Goal: Communication & Community: Answer question/provide support

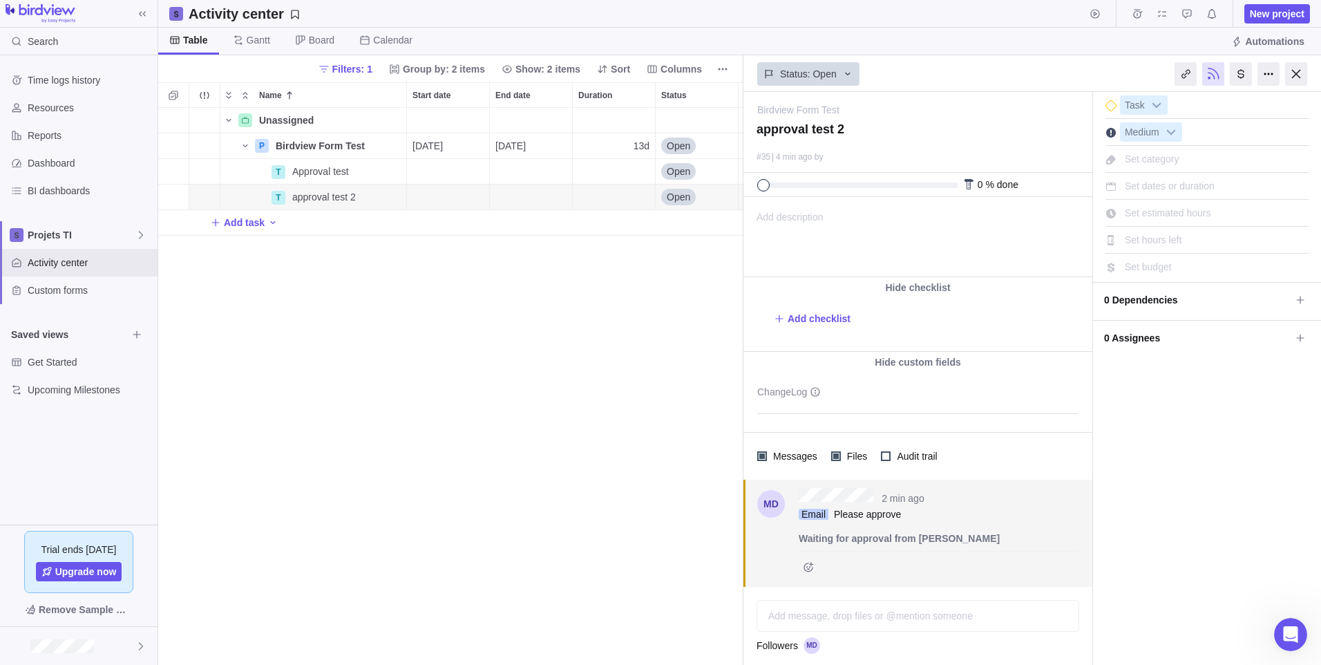
scroll to position [547, 575]
click at [1291, 629] on icon "Open Intercom Messenger" at bounding box center [1289, 632] width 23 height 23
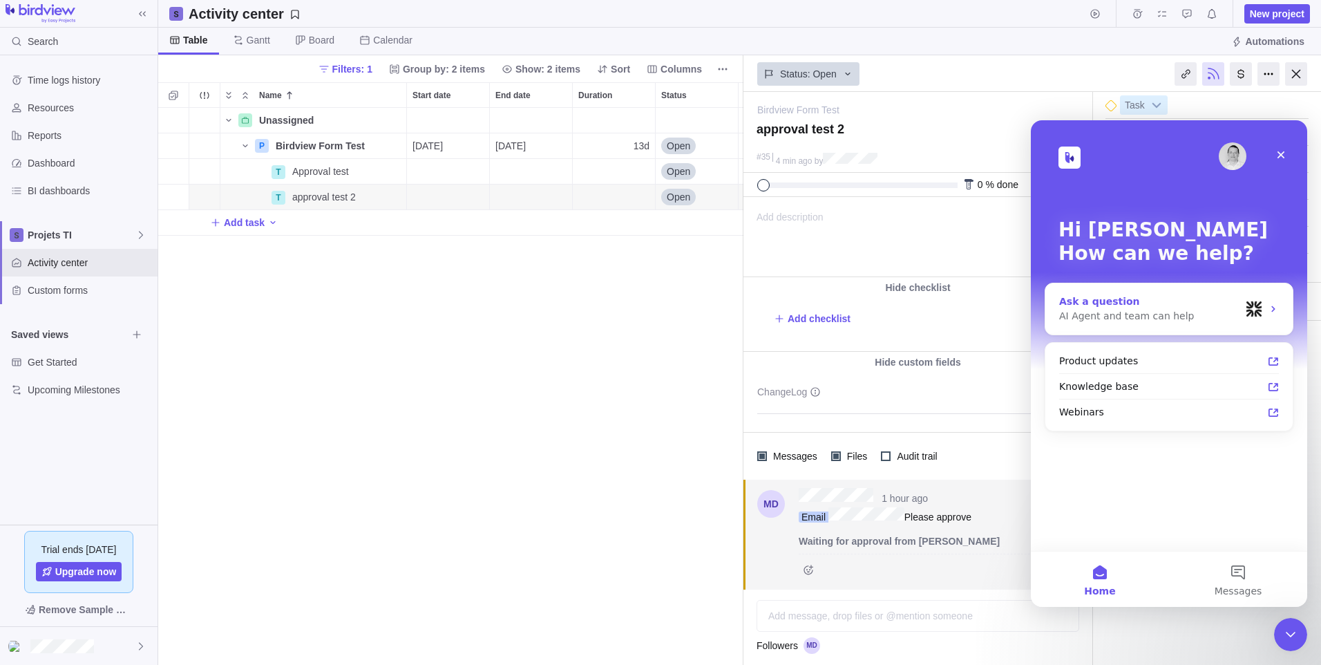
click at [1105, 319] on div "AI Agent and team can help" at bounding box center [1149, 316] width 181 height 15
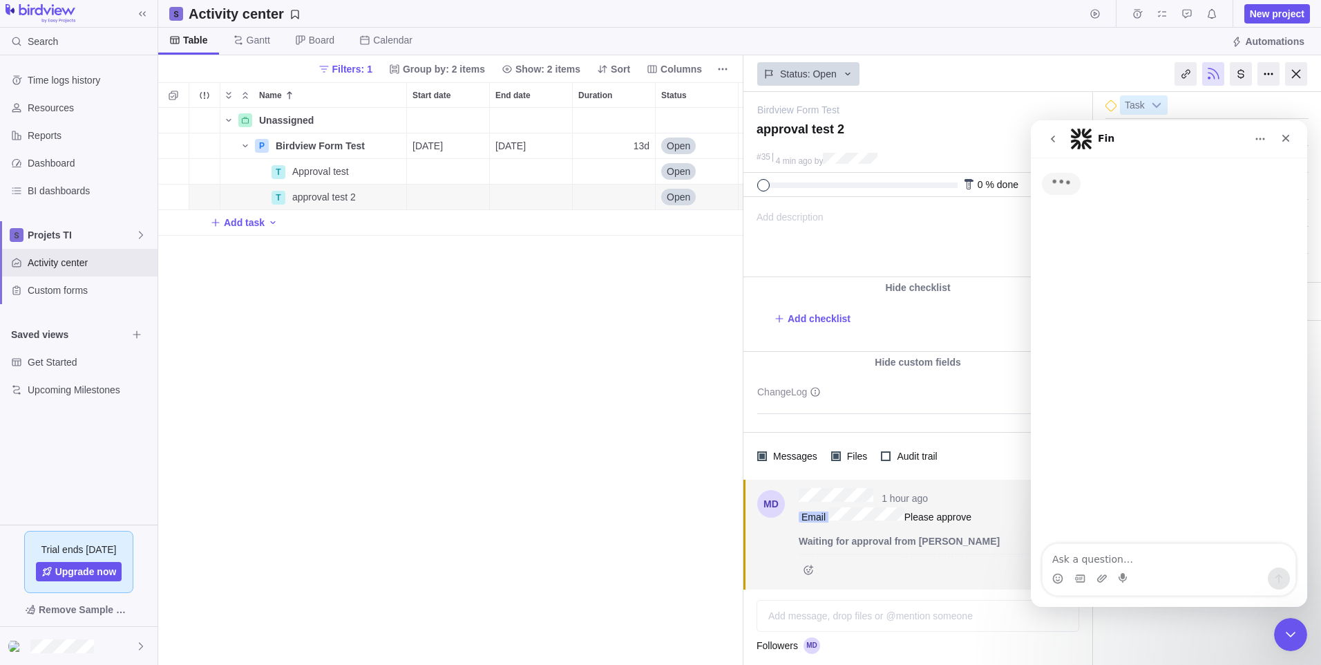
click at [1115, 556] on textarea "Ask a question…" at bounding box center [1169, 555] width 253 height 23
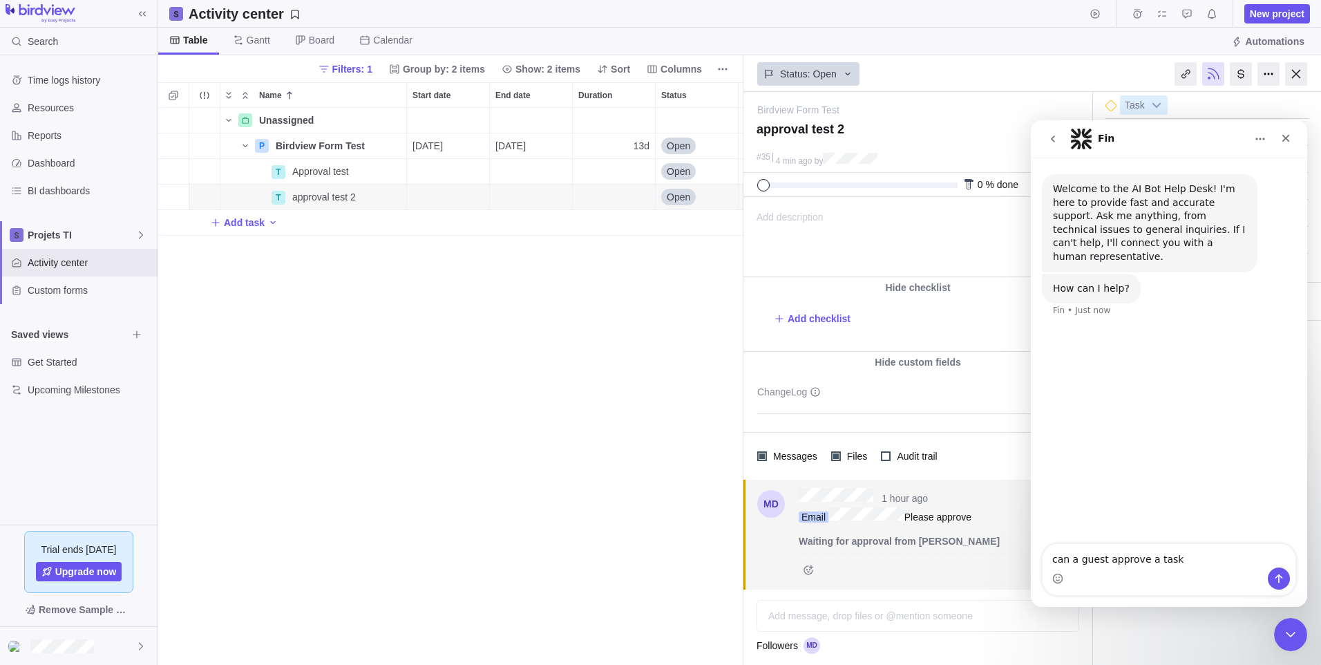
type textarea "can a guest approve a task?"
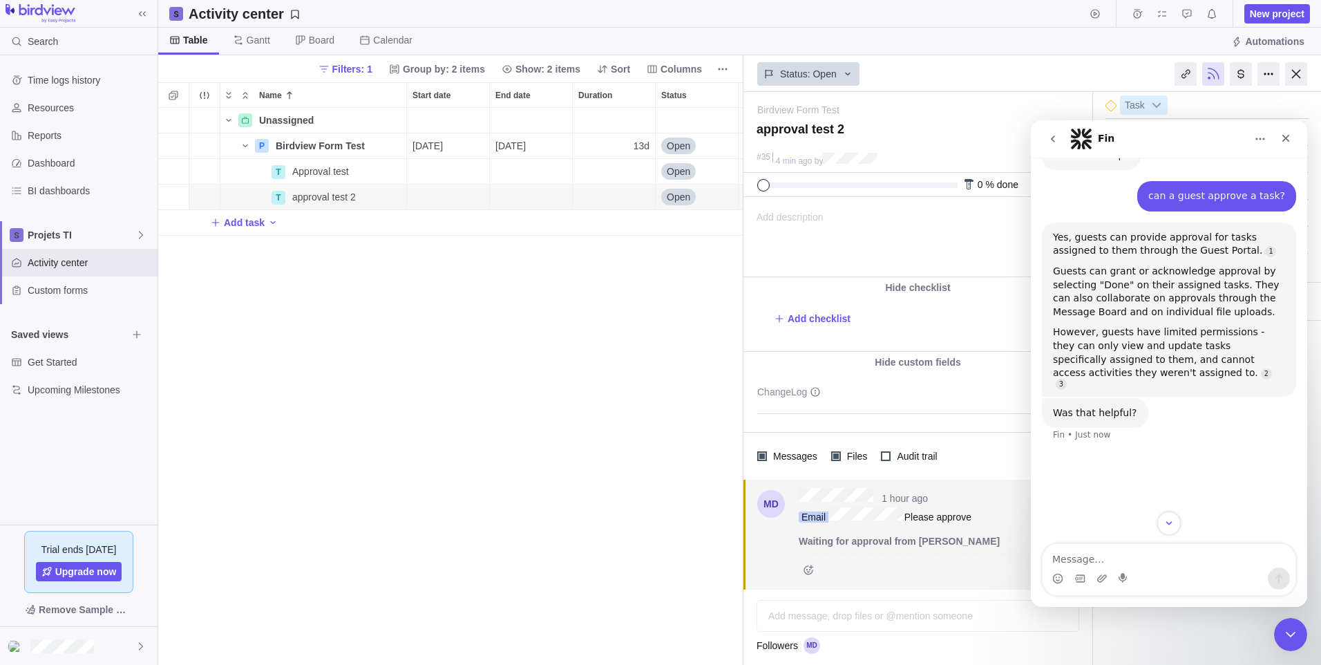
scroll to position [147, 0]
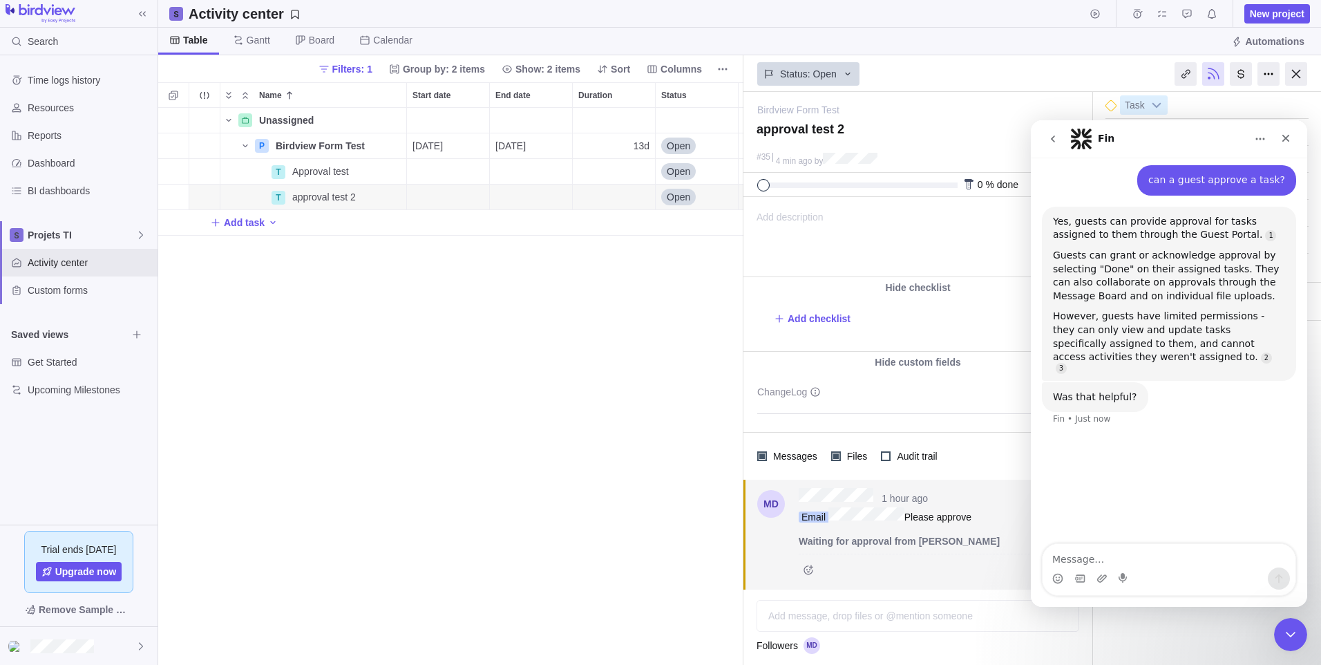
click at [1185, 561] on textarea "Message…" at bounding box center [1169, 555] width 253 height 23
type textarea "yes but i tested it and its not working"
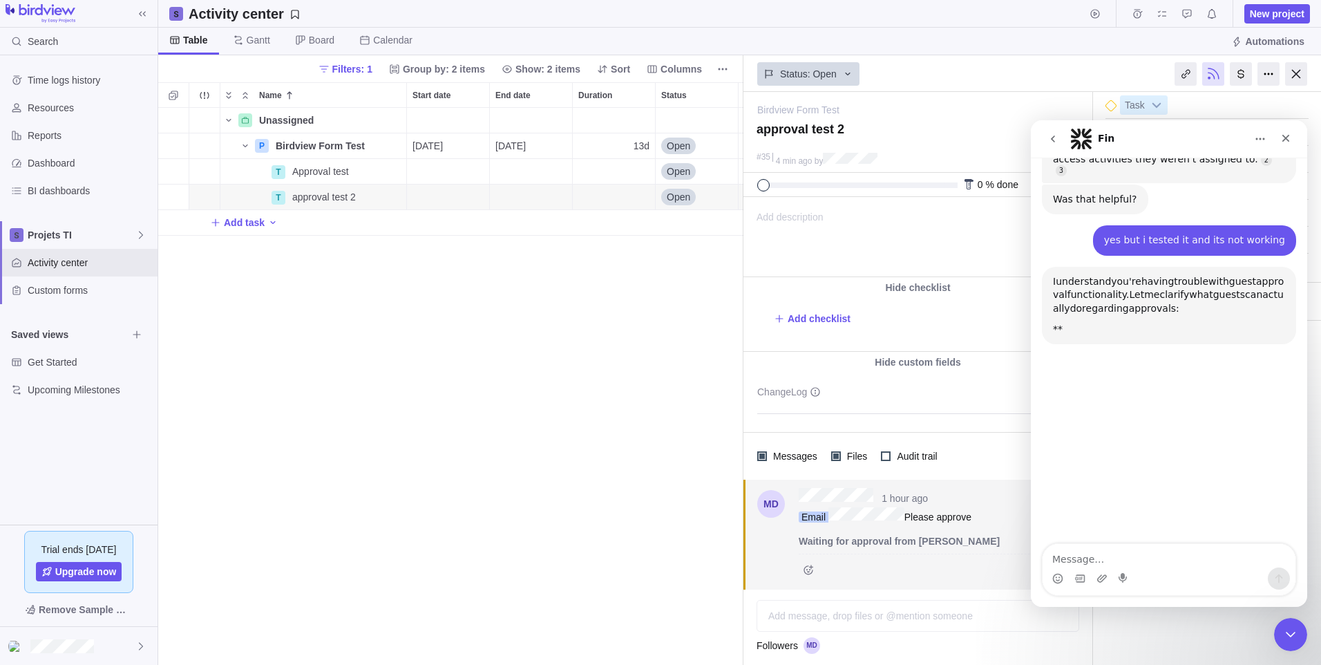
scroll to position [397, 0]
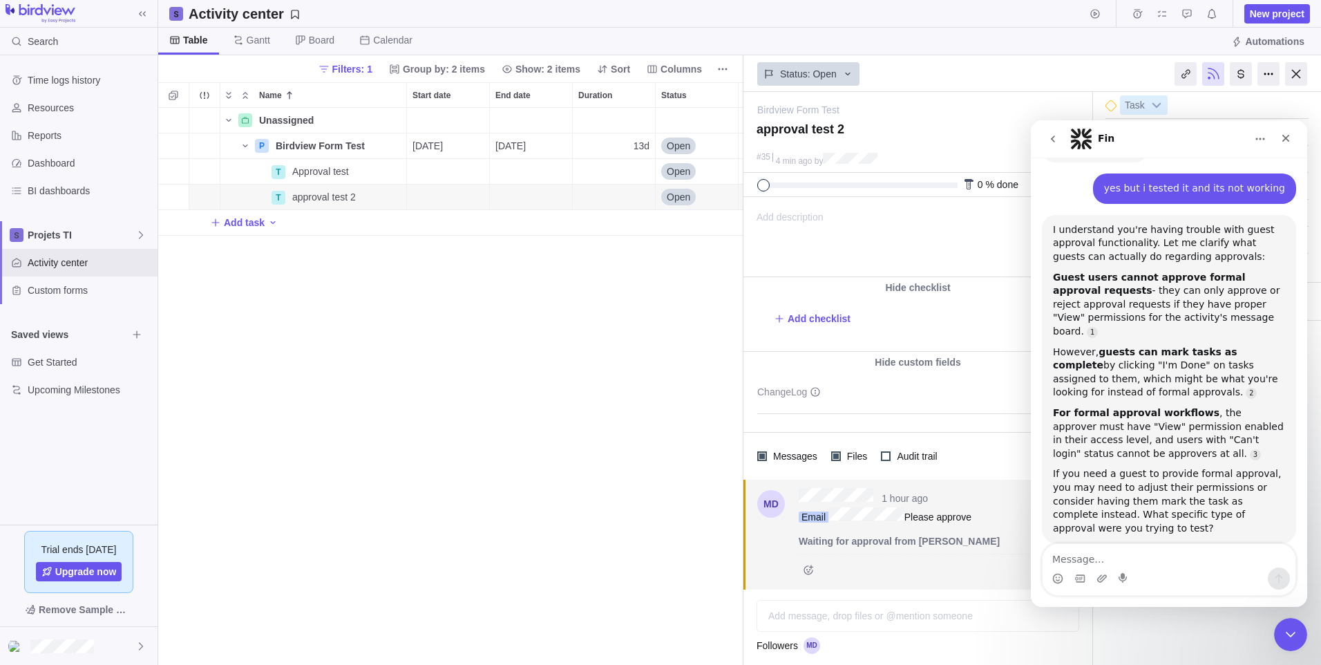
click at [888, 568] on div at bounding box center [939, 566] width 280 height 26
click at [286, 151] on span "Birdview Form Test" at bounding box center [320, 146] width 89 height 14
click at [294, 332] on div "Unassigned Details 8 P Birdview Form Test [DATE] [DATE] 13d Open 7 T Approval t…" at bounding box center [450, 386] width 585 height 557
drag, startPoint x: 299, startPoint y: 153, endPoint x: 225, endPoint y: 375, distance: 234.0
click at [225, 375] on div "Unassigned Details 8 P Birdview Form Test Details [DATE] [DATE] 13d Open 7 T Ap…" at bounding box center [450, 386] width 585 height 557
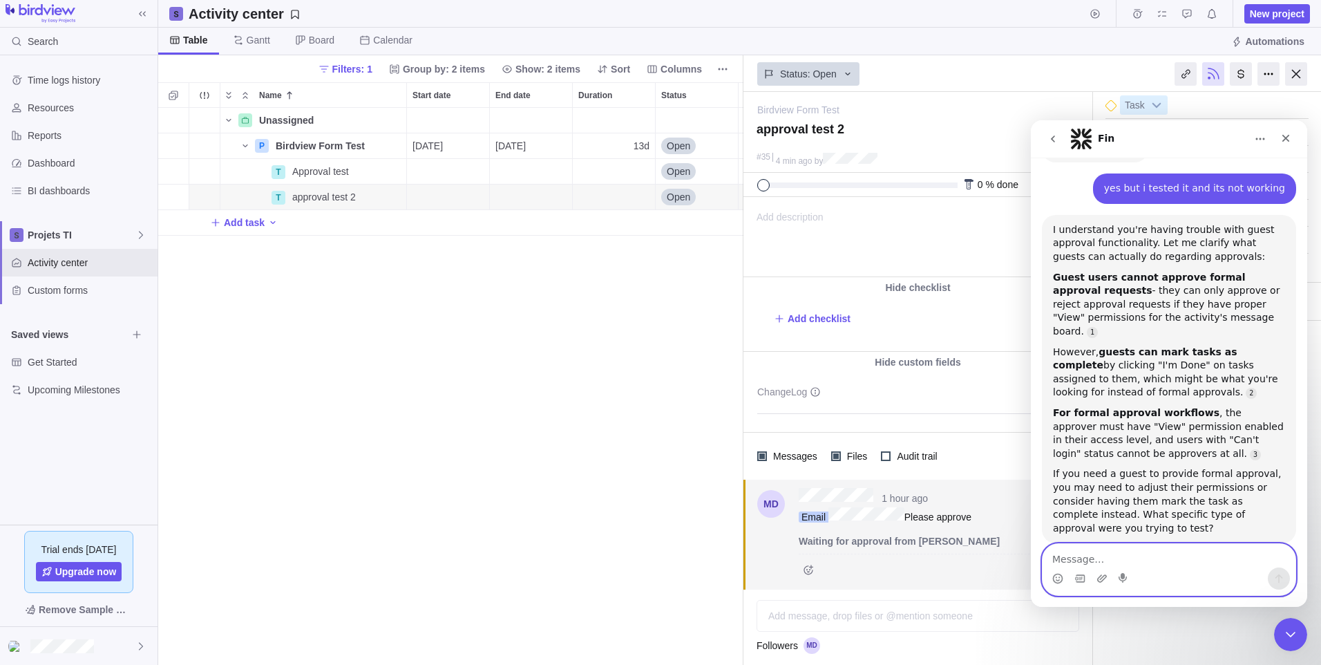
click at [1188, 563] on textarea "Message…" at bounding box center [1169, 555] width 253 height 23
type textarea "how to give view permissions to guests"
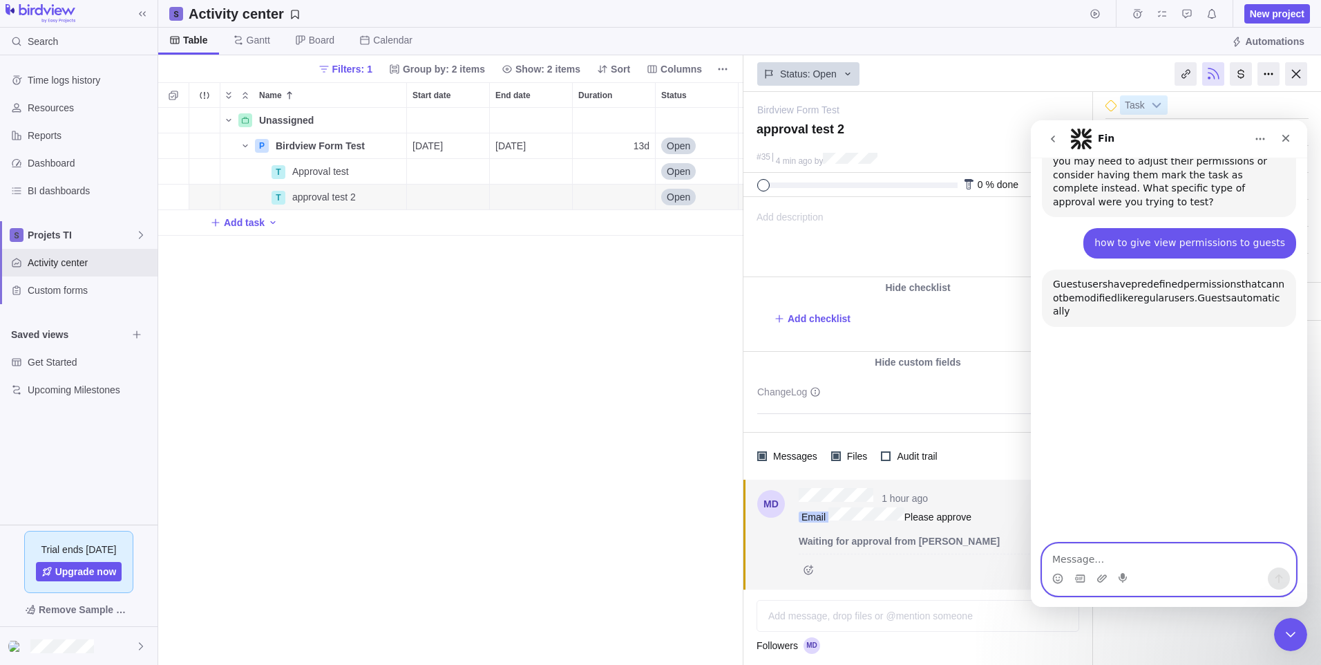
scroll to position [764, 0]
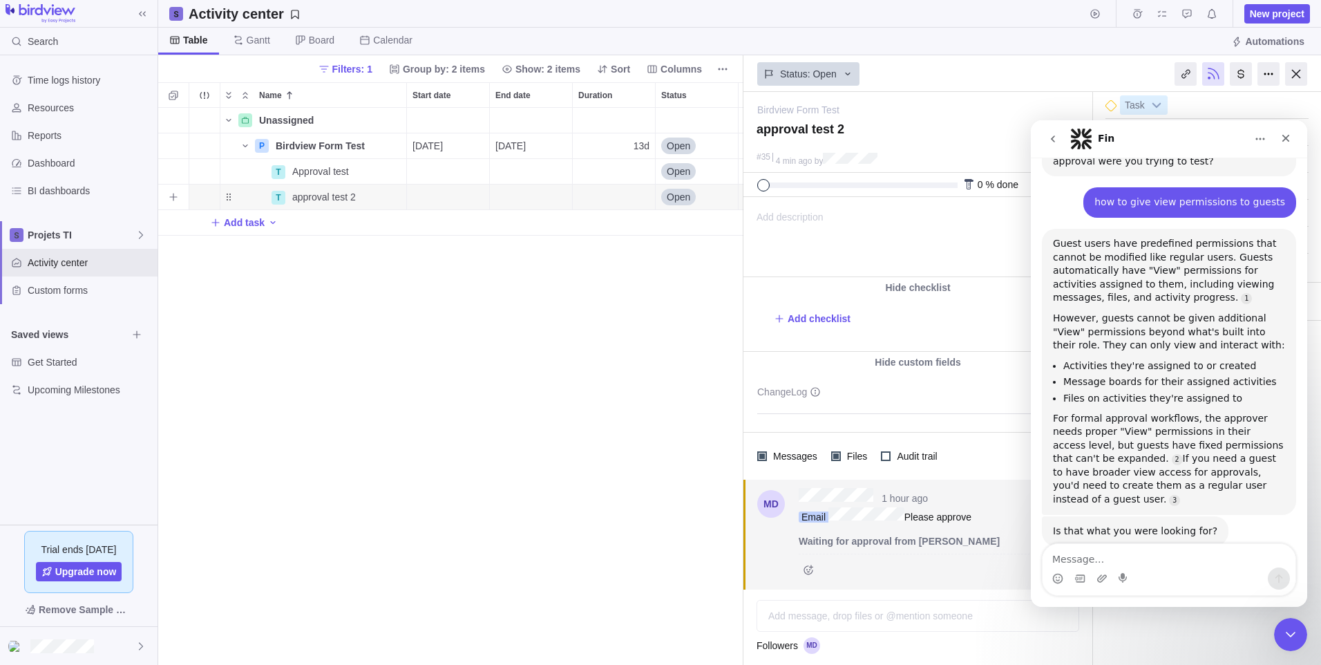
click at [451, 196] on div "Start date" at bounding box center [448, 196] width 82 height 25
click at [328, 202] on div "Unassigned Details 8 P Birdview Form Test Details [DATE] [DATE] 13d Open 7 T Ap…" at bounding box center [450, 386] width 585 height 557
click at [363, 197] on span "Details" at bounding box center [363, 197] width 32 height 14
click at [1103, 249] on div "Guest users have predefined permissions that cannot be modified like regular us…" at bounding box center [1169, 271] width 232 height 68
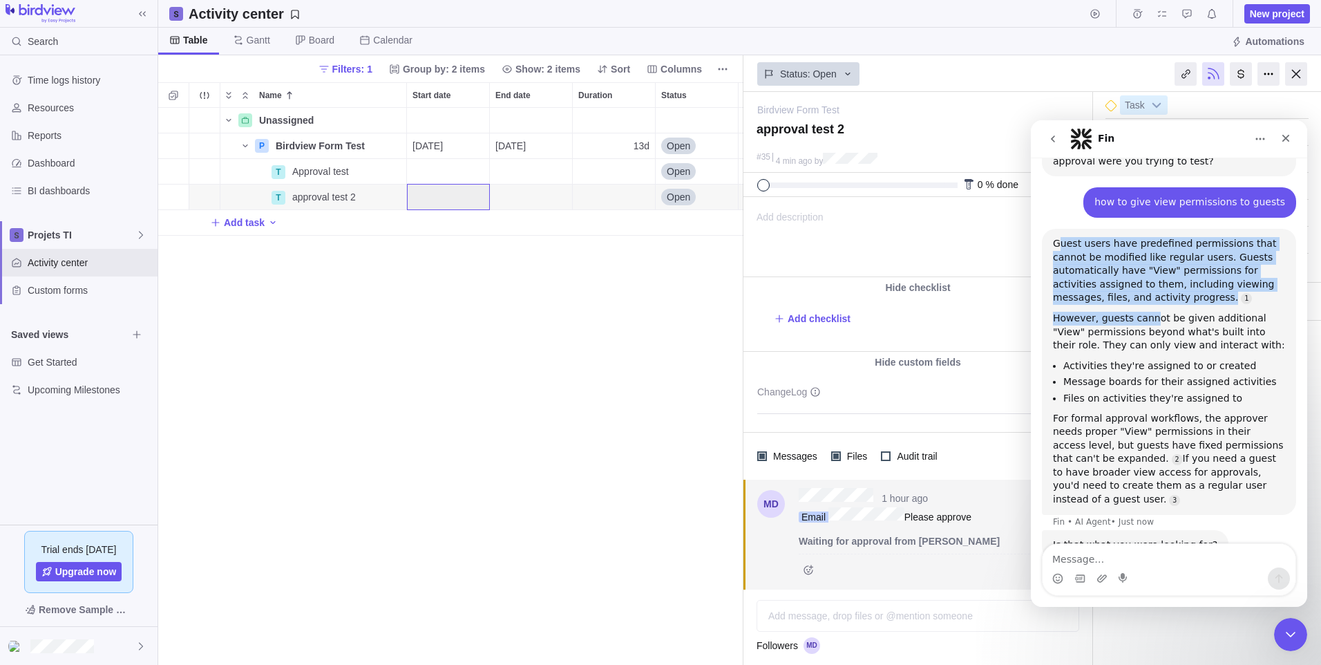
drag, startPoint x: 1056, startPoint y: 211, endPoint x: 1146, endPoint y: 283, distance: 114.1
click at [1146, 283] on div "Guest users have predefined permissions that cannot be modified like regular us…" at bounding box center [1169, 371] width 232 height 269
drag, startPoint x: 1146, startPoint y: 283, endPoint x: 1110, endPoint y: 238, distance: 57.5
click at [1110, 238] on div "Guest users have predefined permissions that cannot be modified like regular us…" at bounding box center [1169, 271] width 232 height 68
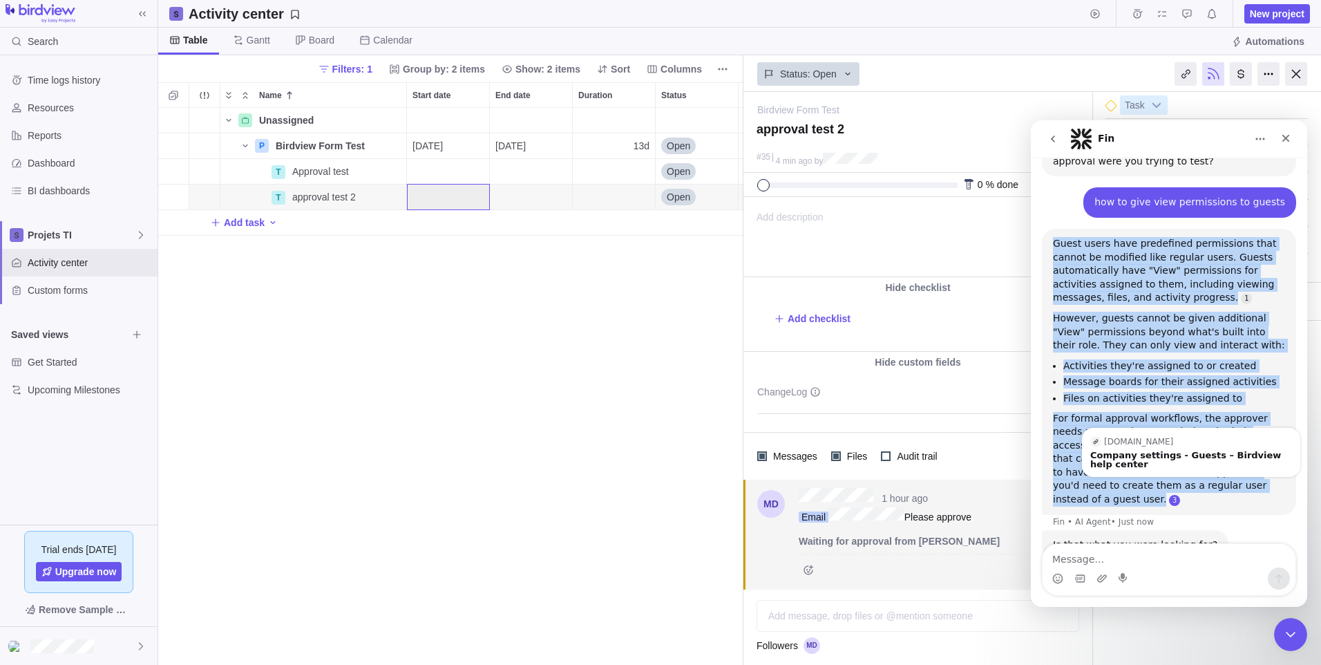
drag, startPoint x: 1055, startPoint y: 211, endPoint x: 1224, endPoint y: 457, distance: 298.6
click at [1224, 457] on div "Guest users have predefined permissions that cannot be modified like regular us…" at bounding box center [1169, 371] width 232 height 269
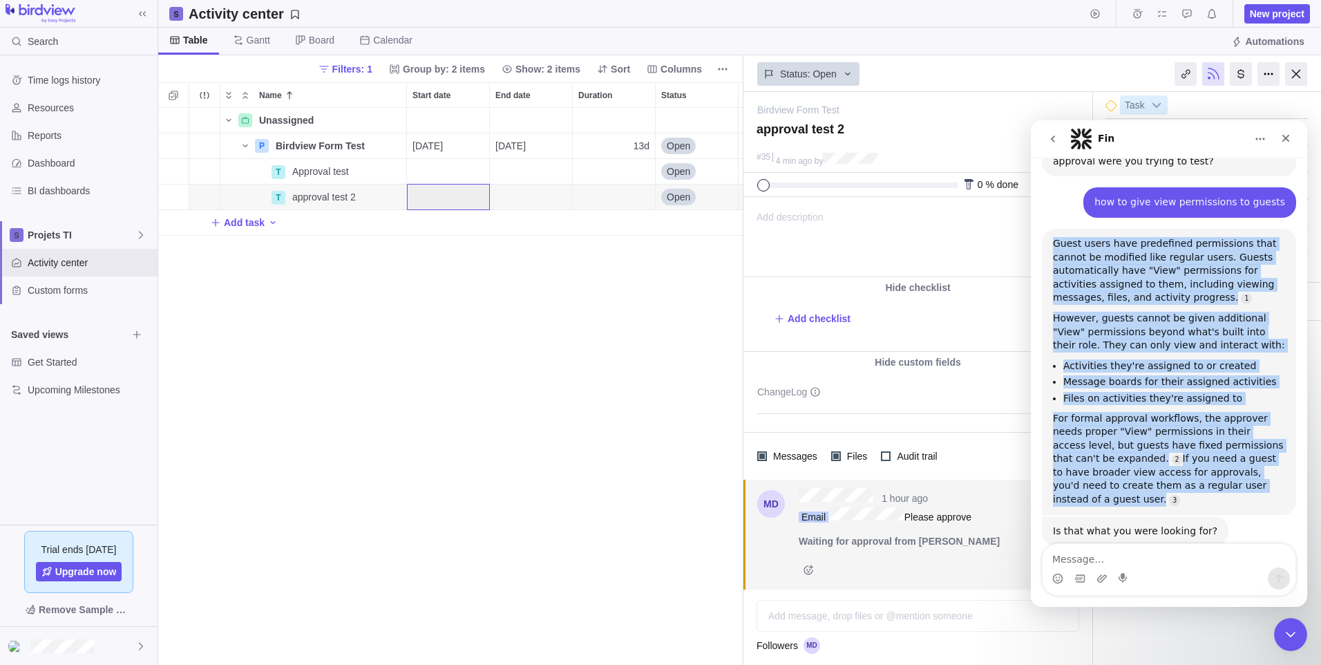
copy div "Guest users have predefined permissions that cannot be modified like regular us…"
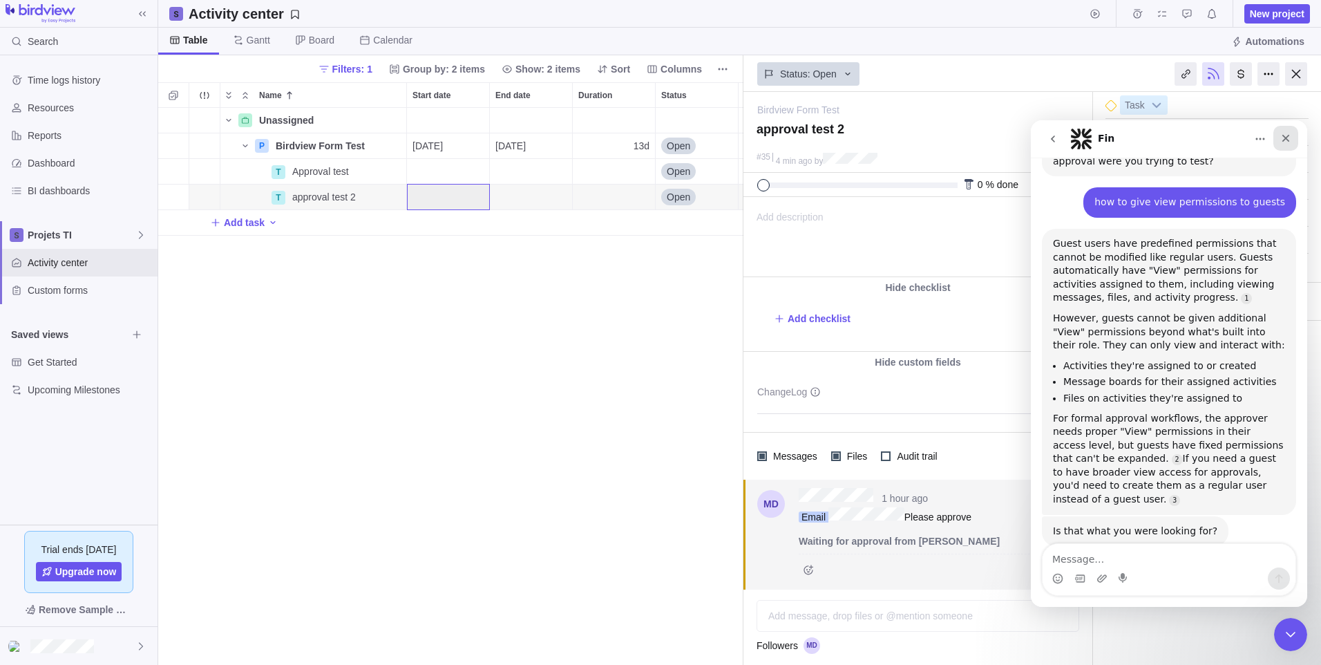
drag, startPoint x: 1290, startPoint y: 133, endPoint x: 2322, endPoint y: 253, distance: 1038.6
click at [1290, 133] on icon "Close" at bounding box center [1285, 138] width 11 height 11
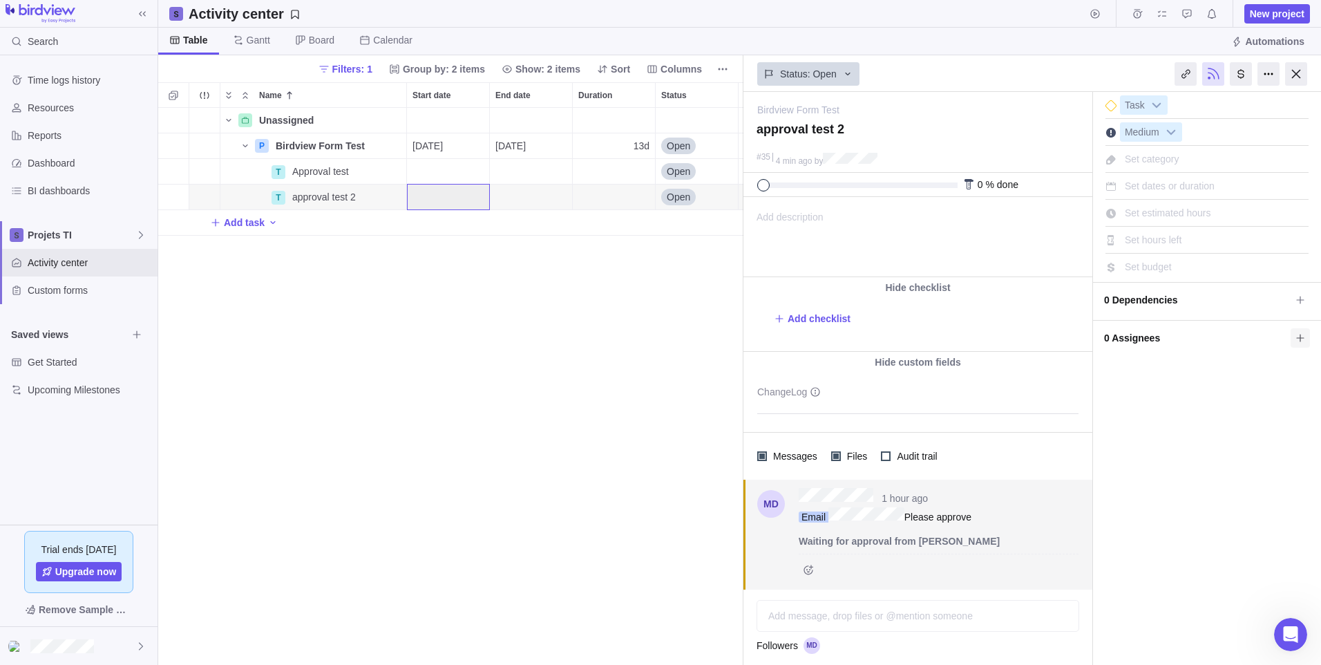
click at [1301, 345] on span at bounding box center [1300, 337] width 19 height 19
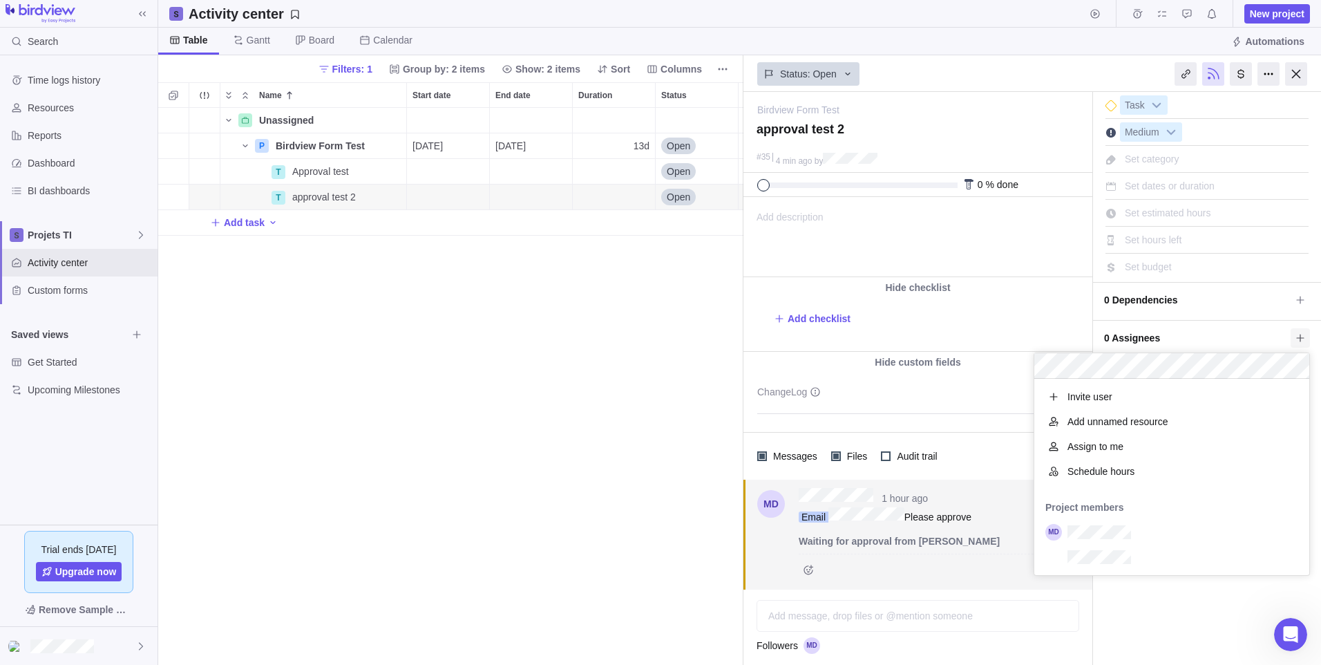
scroll to position [186, 265]
click at [1121, 389] on div "Invite user" at bounding box center [1171, 396] width 275 height 25
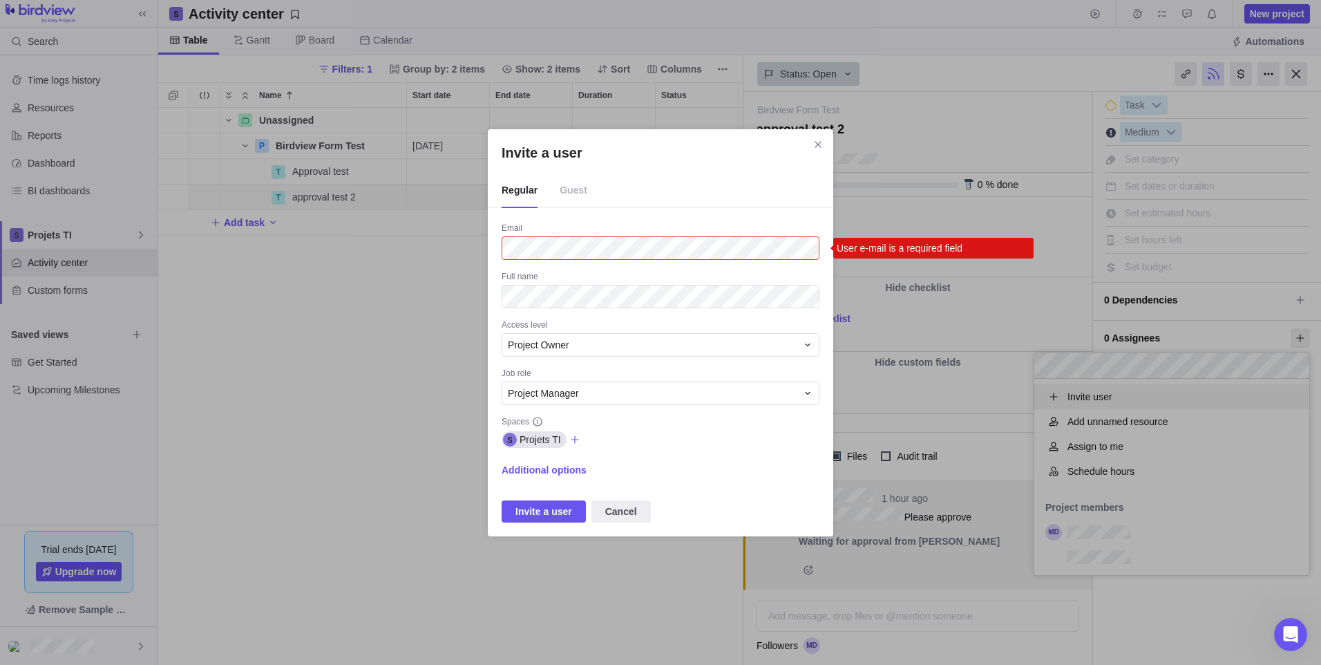
click at [573, 190] on span "Guest" at bounding box center [574, 190] width 28 height 35
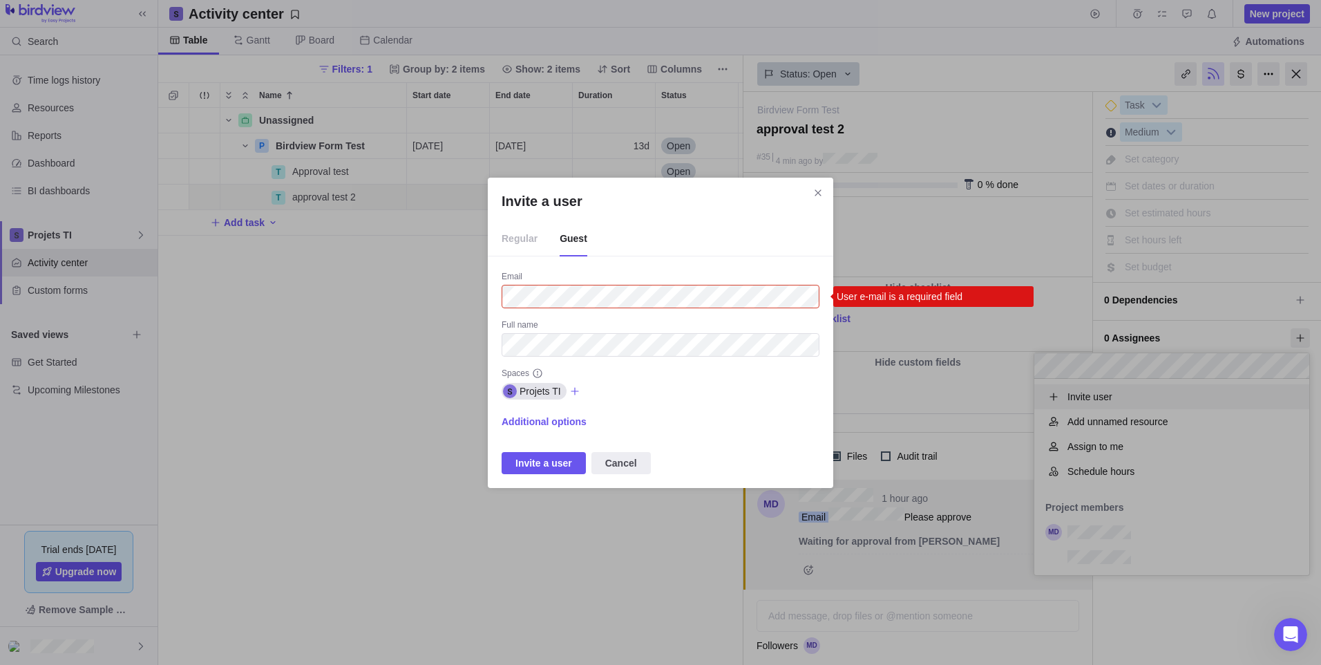
type textarea "how to give view permissions to guests"
click at [572, 391] on icon "Invite a user" at bounding box center [575, 391] width 8 height 8
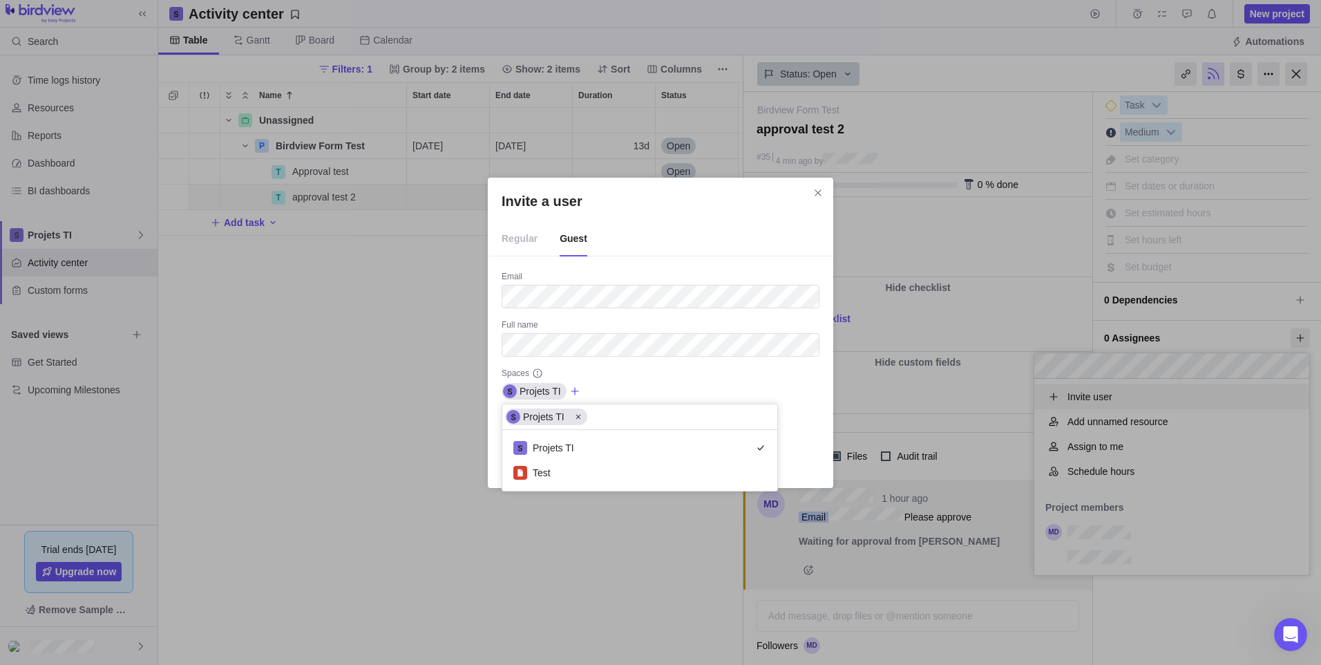
scroll to position [50, 265]
click at [637, 389] on div "Invite a user Regular Guest Email Full name Spaces Projets TI Projets TI Projet…" at bounding box center [660, 332] width 1321 height 665
click at [567, 426] on span "Additional options" at bounding box center [544, 422] width 85 height 14
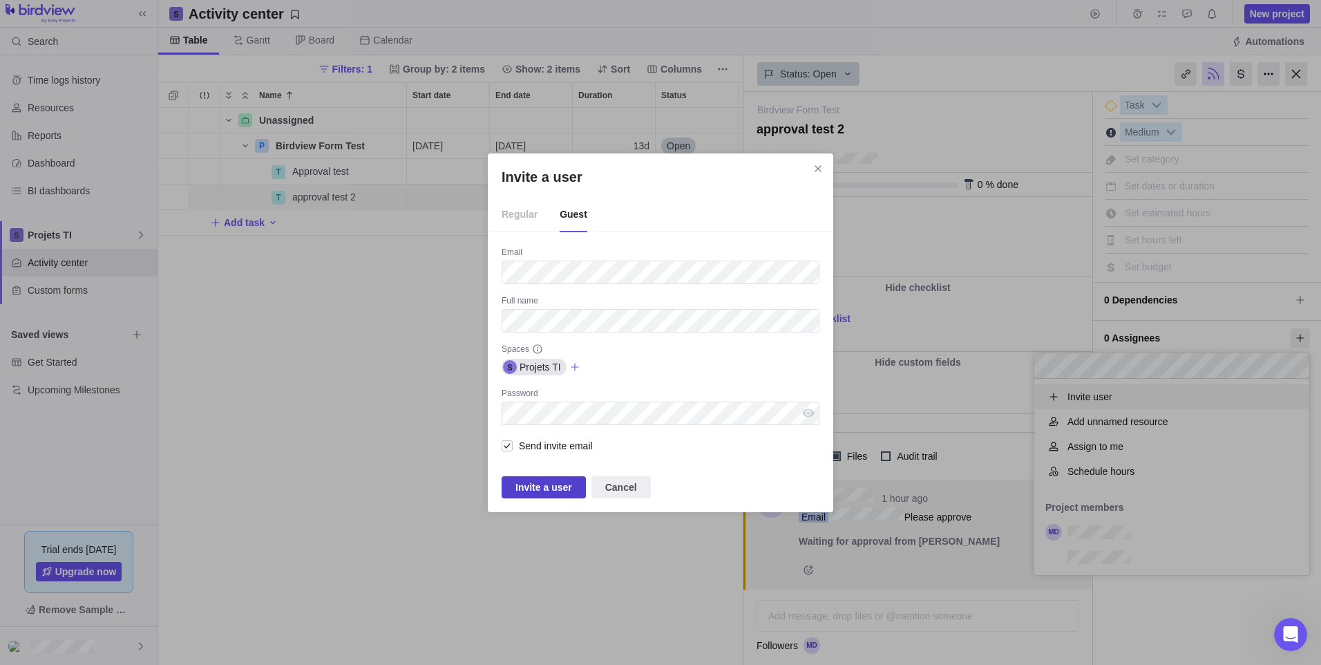
click at [551, 479] on span "Invite a user" at bounding box center [543, 487] width 57 height 17
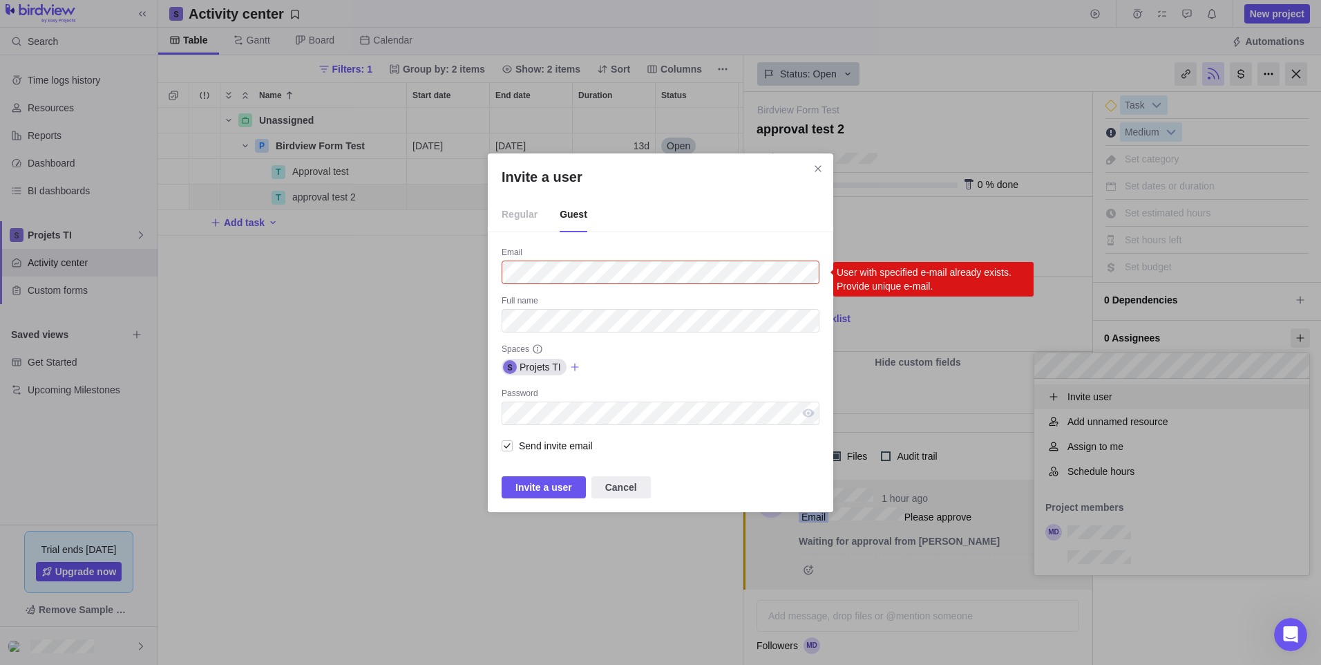
click at [526, 216] on span "Regular" at bounding box center [520, 215] width 36 height 35
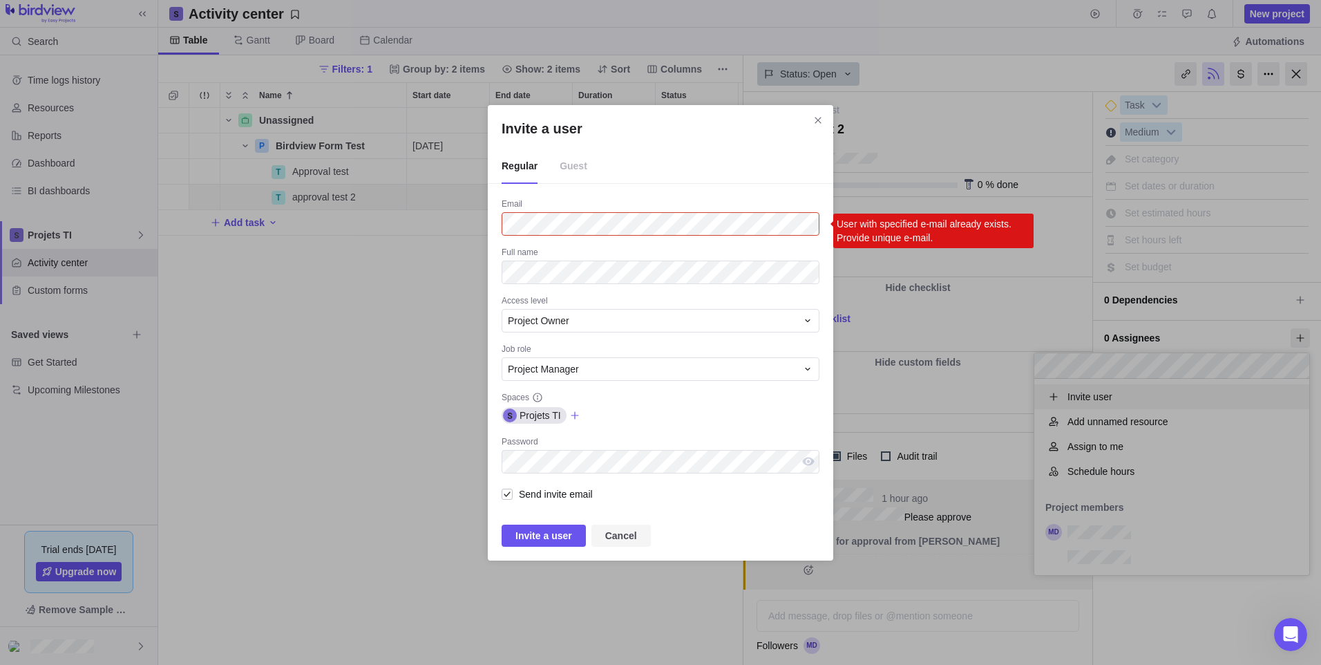
click at [620, 531] on span "Cancel" at bounding box center [621, 535] width 32 height 17
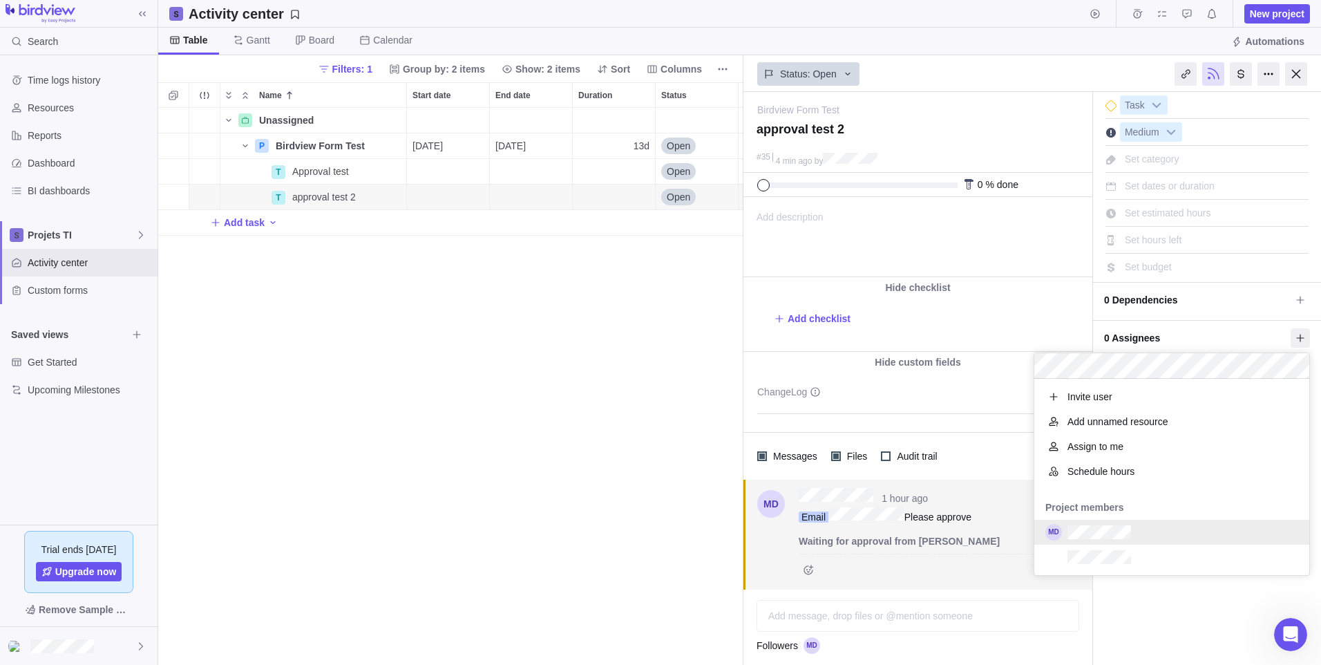
click at [445, 387] on body "Search Time logs history Resources Reports Dashboard BI dashboards Projets TI A…" at bounding box center [660, 332] width 1321 height 665
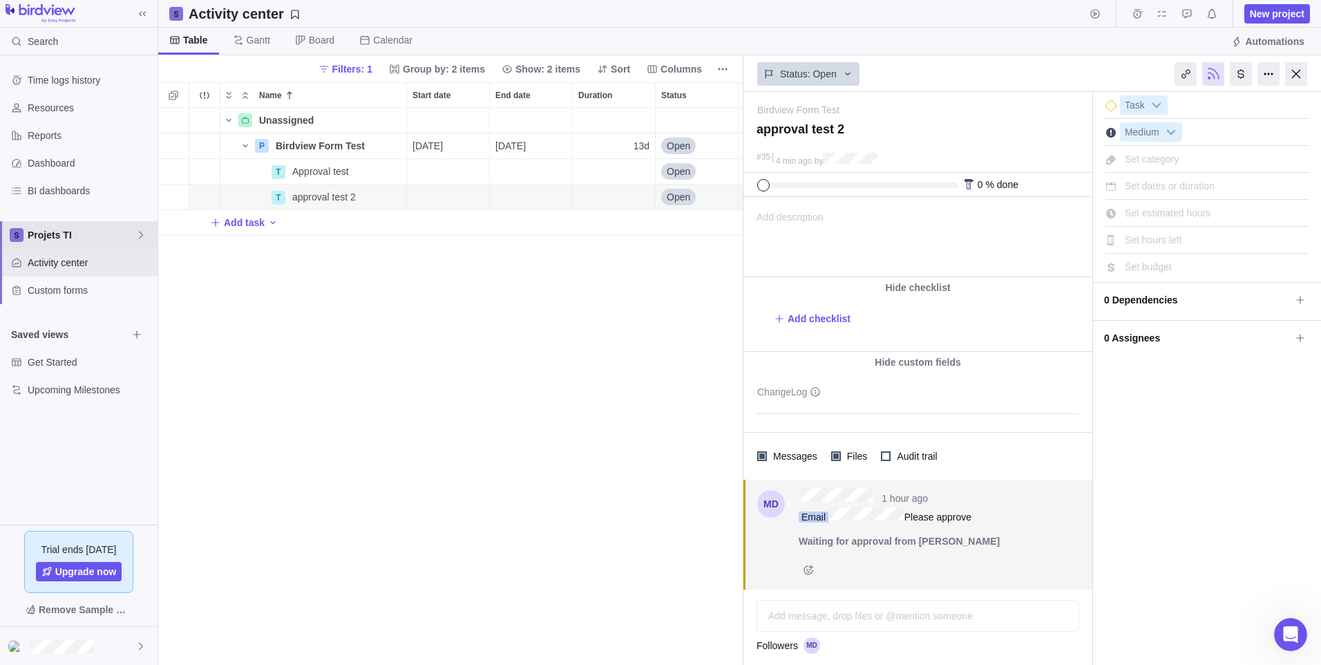
click at [69, 236] on span "Projets TI" at bounding box center [82, 235] width 108 height 14
click at [135, 271] on icon "Edit space settings" at bounding box center [130, 267] width 11 height 11
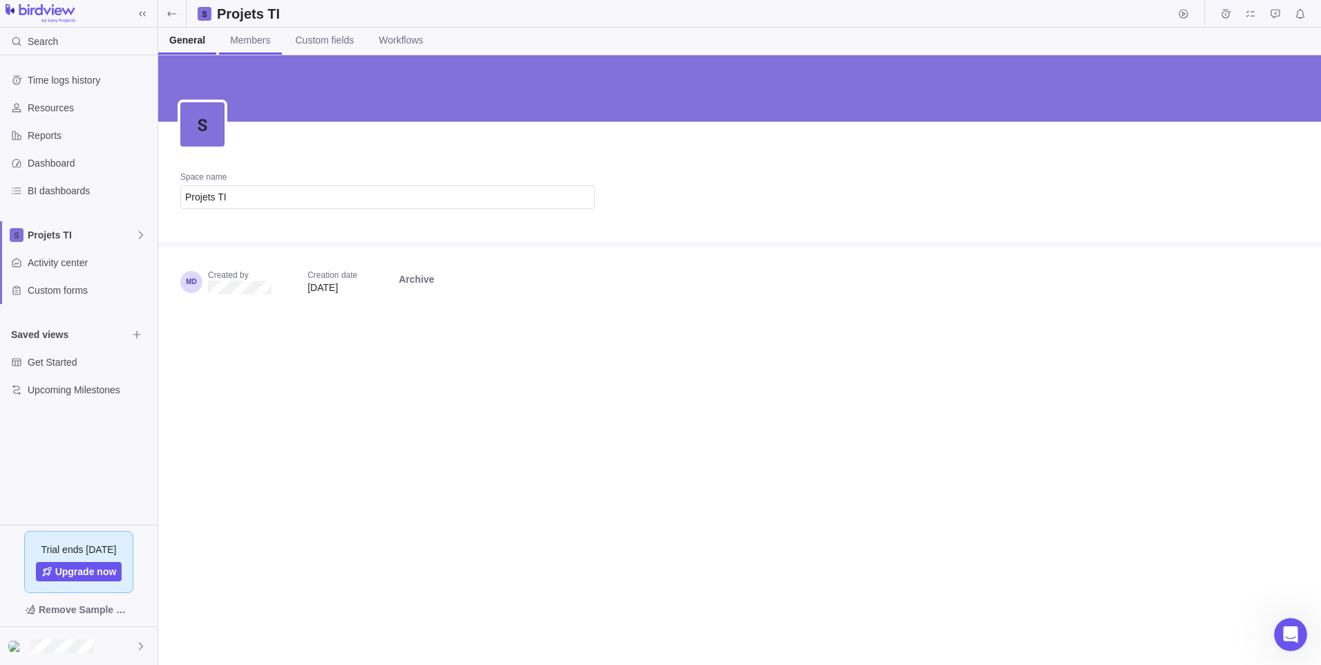
click at [273, 47] on link "Members" at bounding box center [250, 41] width 62 height 27
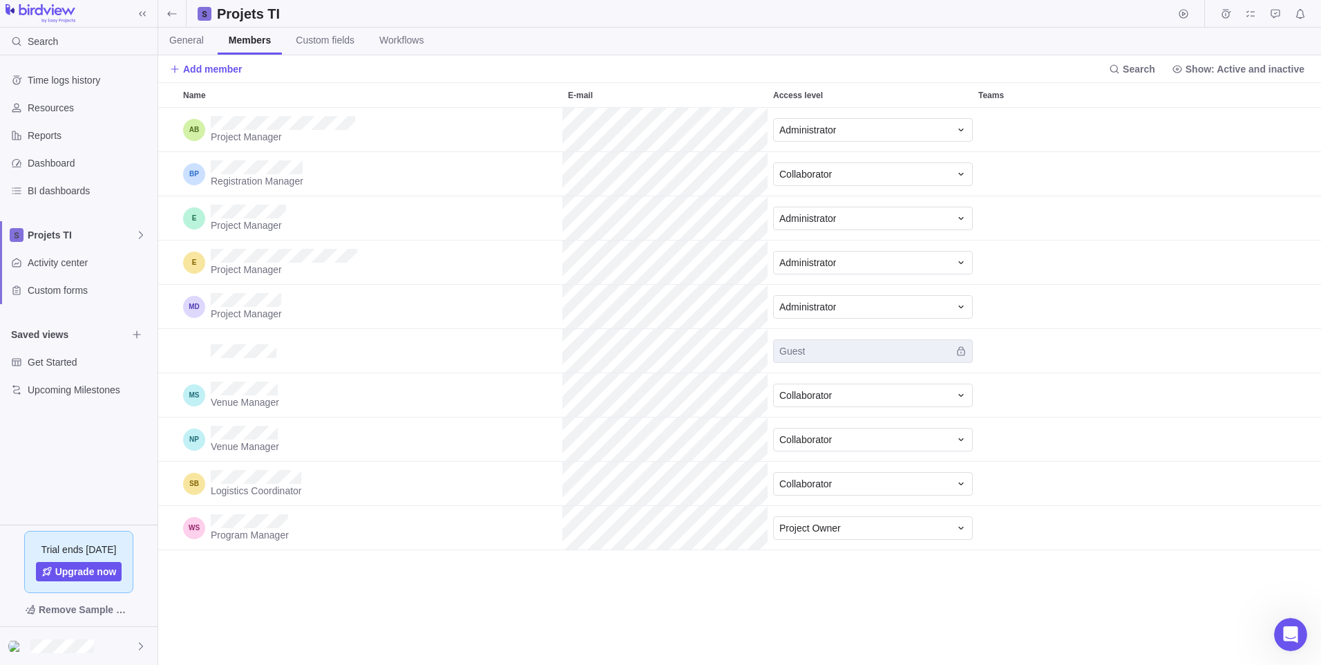
scroll to position [547, 1153]
click at [790, 348] on span "Guest" at bounding box center [873, 350] width 200 height 23
click at [277, 364] on div "Name" at bounding box center [370, 351] width 385 height 44
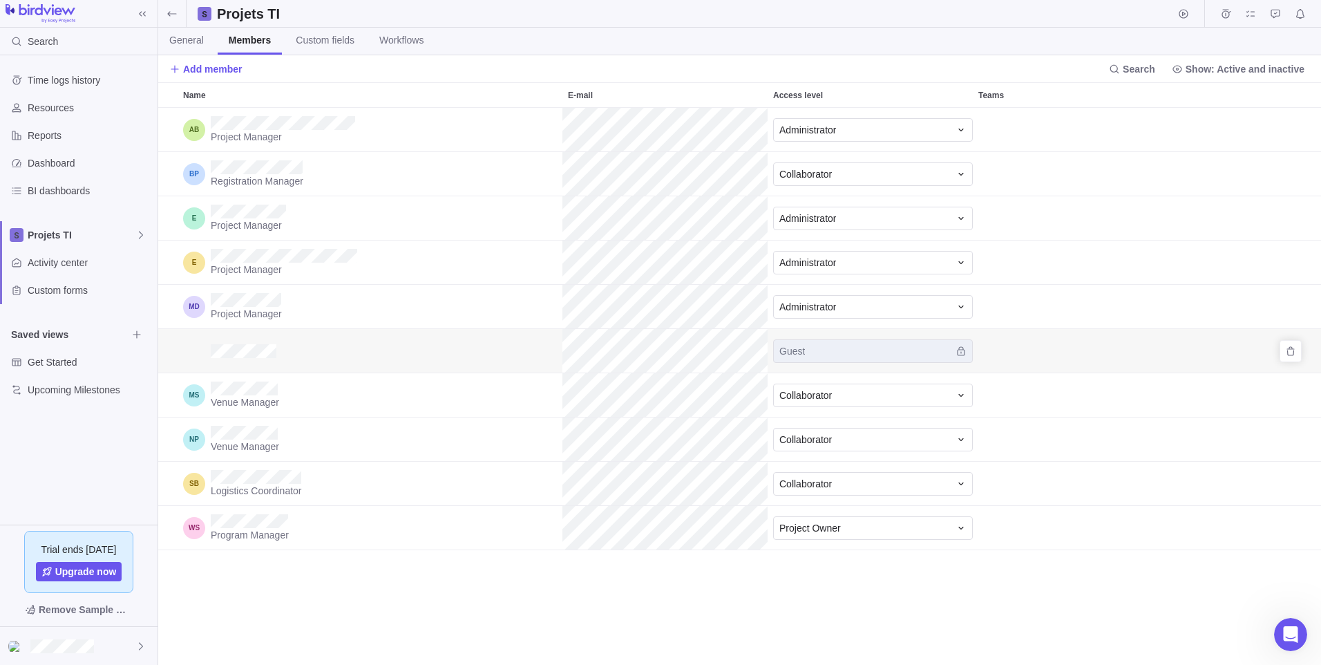
click at [277, 364] on div "Name" at bounding box center [370, 351] width 385 height 44
click at [1288, 348] on icon "Remove" at bounding box center [1290, 350] width 11 height 11
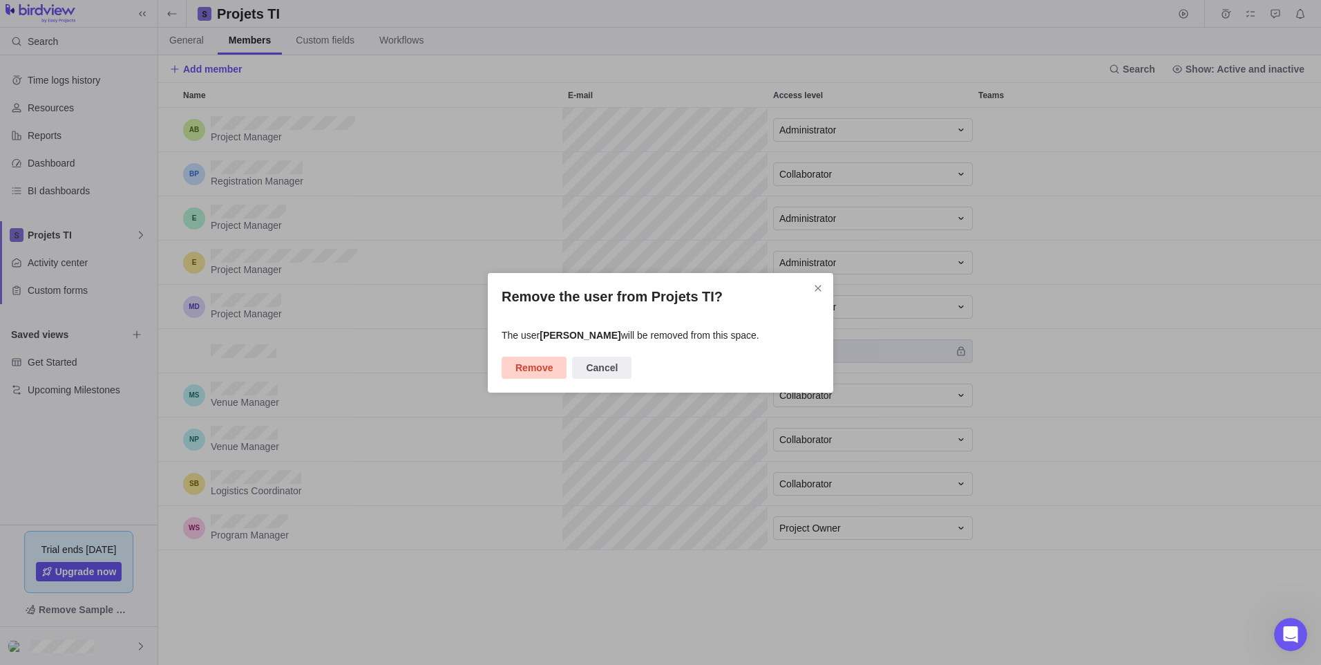
click at [545, 365] on span "Remove" at bounding box center [533, 367] width 37 height 17
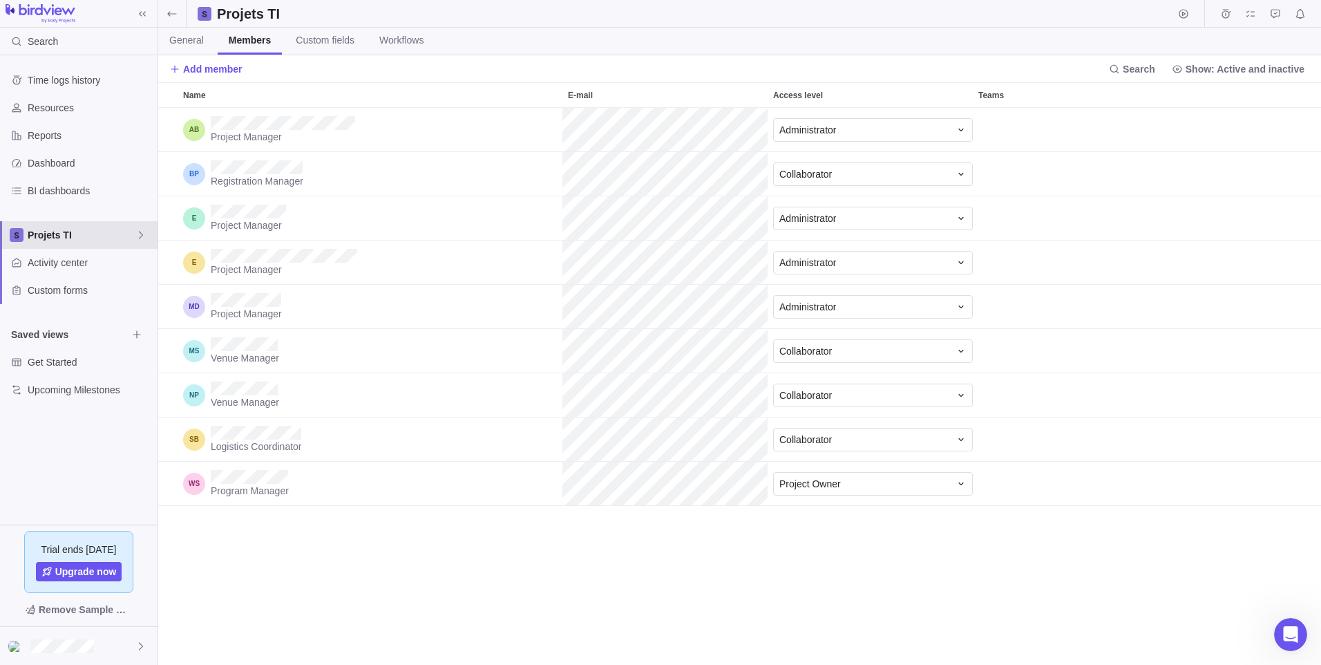
click at [48, 238] on span "Projets TI" at bounding box center [82, 235] width 108 height 14
click at [56, 271] on span "Projets TI" at bounding box center [79, 267] width 84 height 14
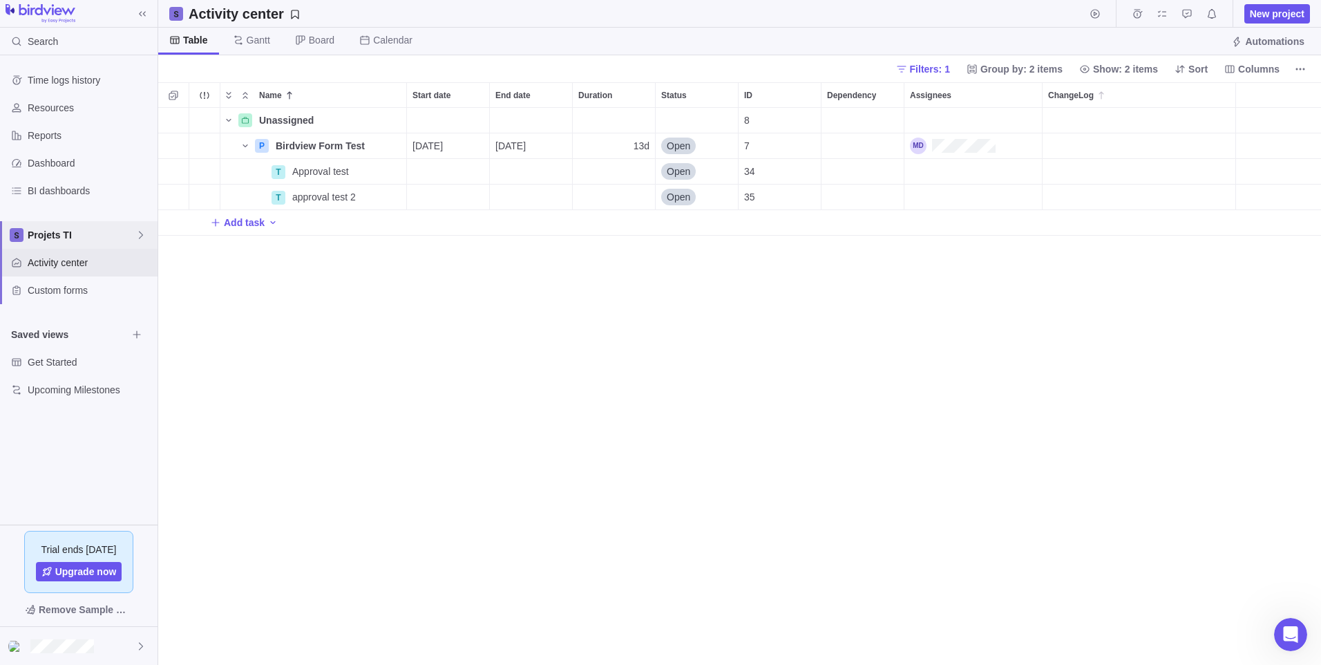
scroll to position [547, 1153]
click at [319, 197] on span "approval test 2" at bounding box center [324, 197] width 64 height 14
click at [438, 200] on div "Name Start date End date Duration Status ID Dependency Assignees ChangeLog Unas…" at bounding box center [739, 373] width 1163 height 582
click at [949, 197] on div "Assignees" at bounding box center [972, 196] width 137 height 25
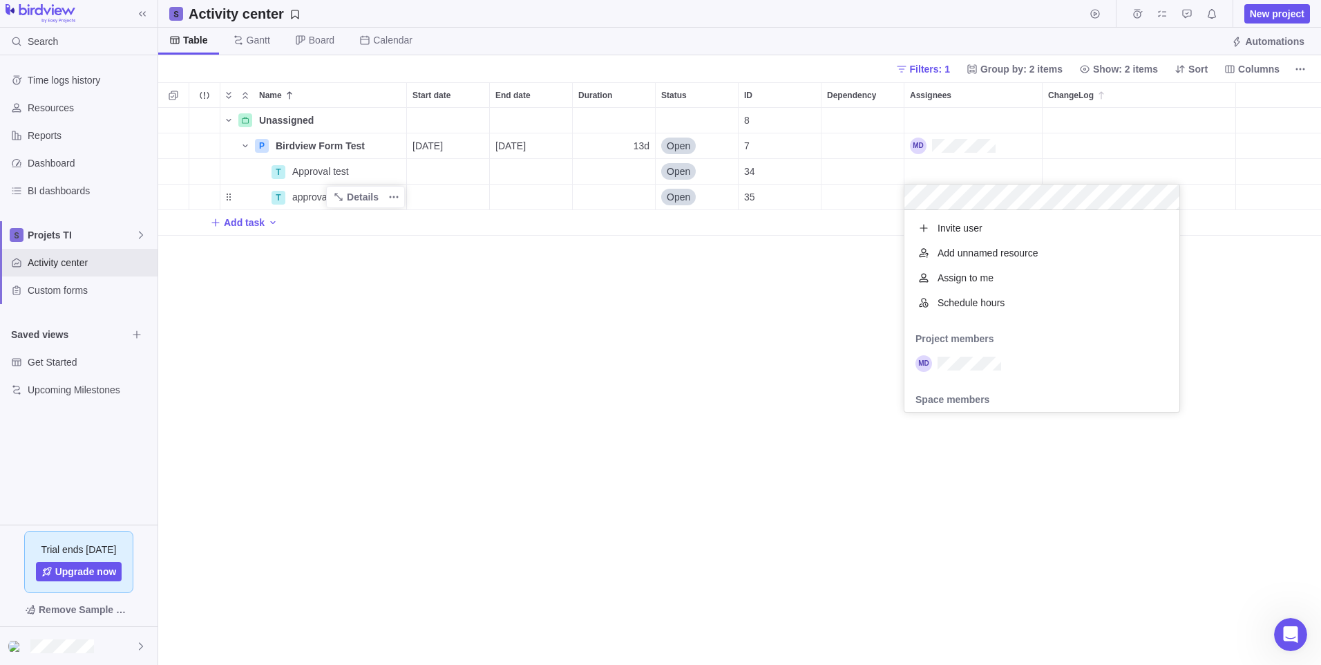
scroll to position [191, 265]
click at [963, 226] on span "Invite user" at bounding box center [960, 228] width 45 height 14
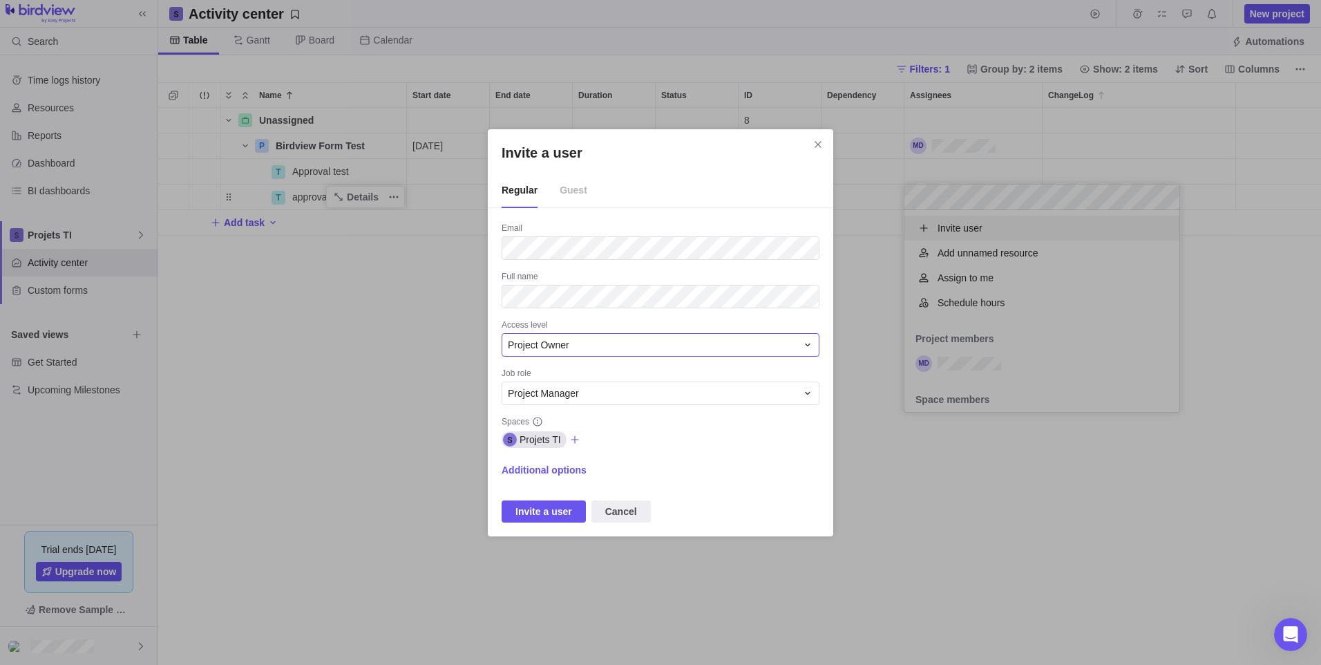
click at [619, 345] on div "Project Owner" at bounding box center [652, 345] width 289 height 14
click at [584, 458] on div "Collaborator" at bounding box center [660, 452] width 316 height 25
click at [616, 404] on div "Project Manager" at bounding box center [661, 392] width 318 height 23
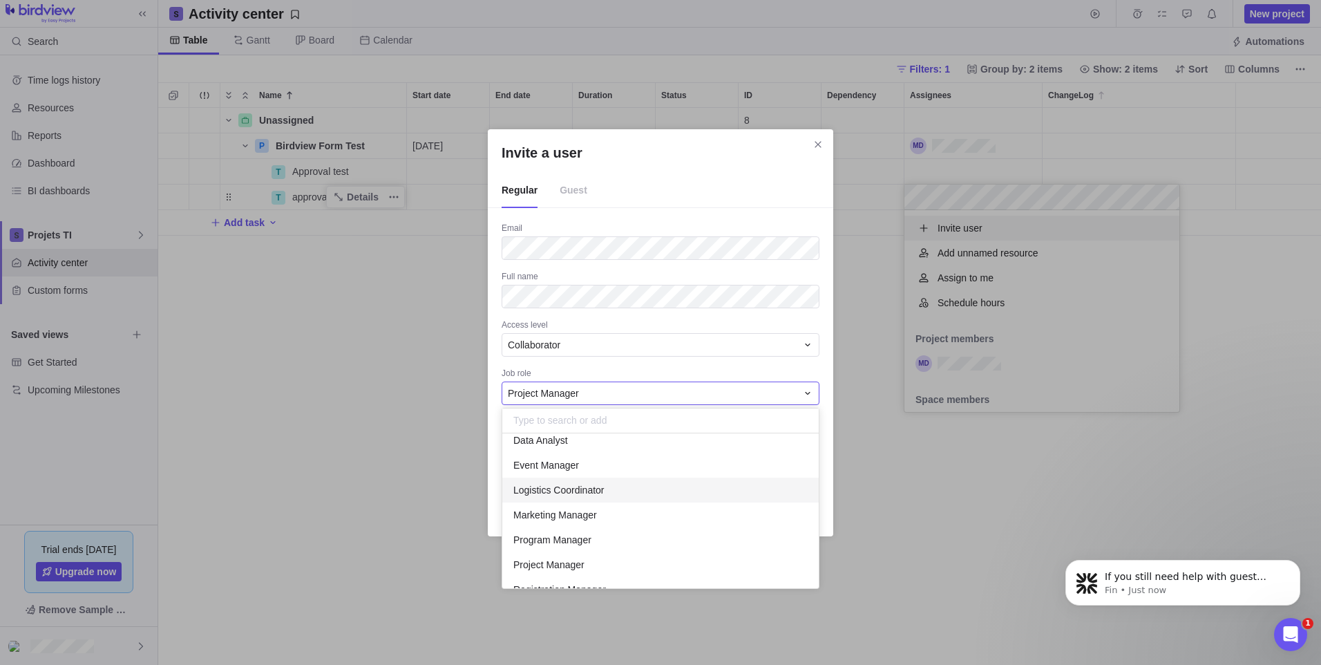
scroll to position [0, 0]
click at [635, 459] on div "Data Analyst" at bounding box center [660, 451] width 316 height 25
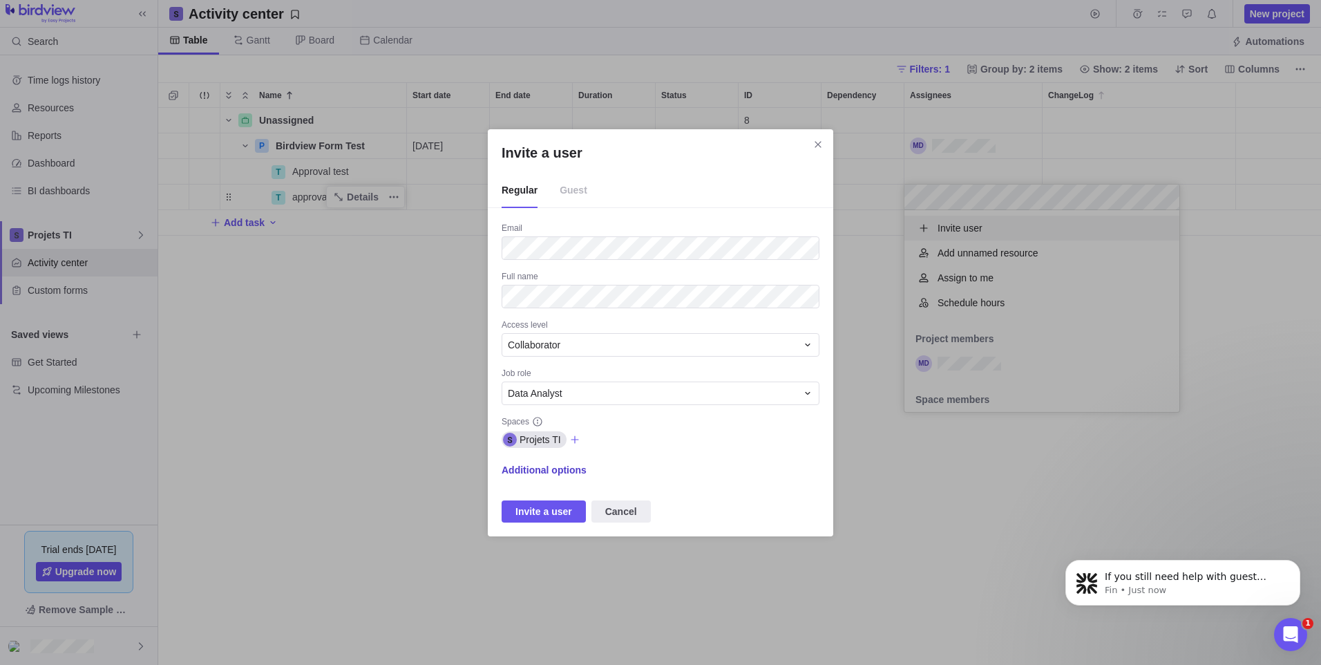
click at [571, 475] on span "Additional options" at bounding box center [544, 470] width 85 height 14
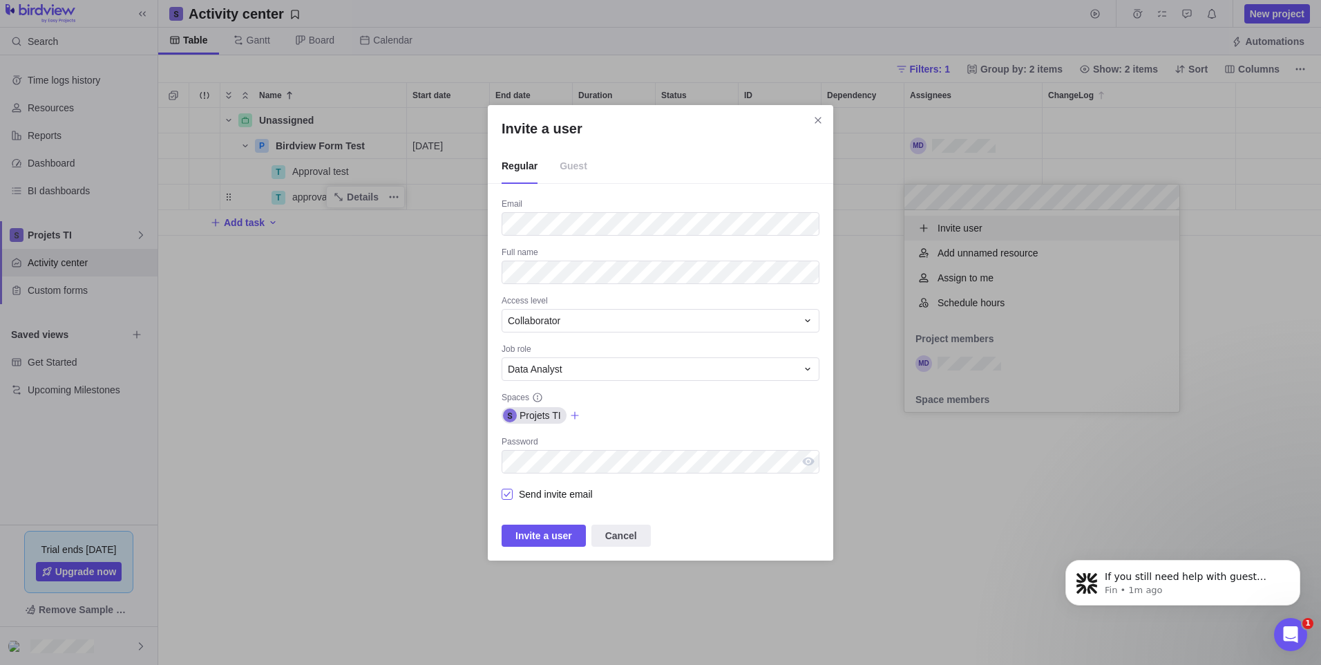
click at [537, 486] on span "Send invite email" at bounding box center [553, 493] width 80 height 19
drag, startPoint x: 535, startPoint y: 495, endPoint x: 544, endPoint y: 498, distance: 9.6
click at [535, 495] on span "Send invite email" at bounding box center [553, 493] width 80 height 19
drag, startPoint x: 544, startPoint y: 531, endPoint x: 551, endPoint y: 533, distance: 7.0
click at [544, 531] on span "Invite a user" at bounding box center [543, 535] width 57 height 17
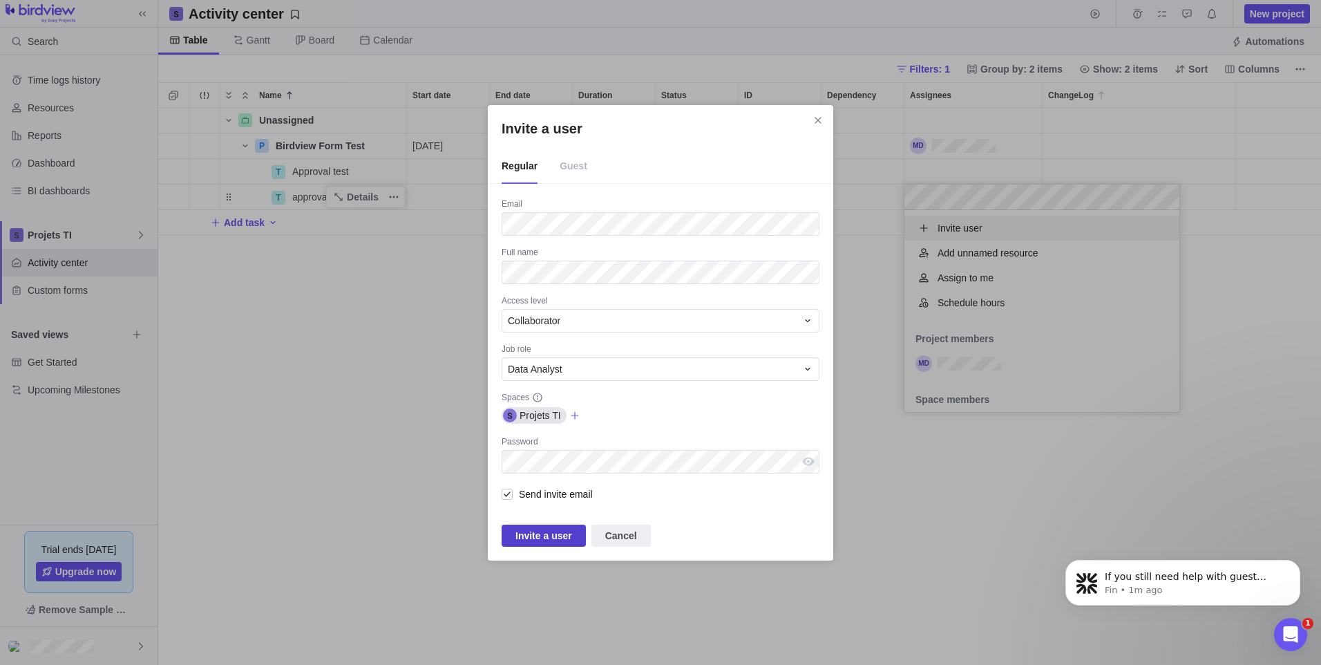
click at [564, 542] on span "Invite a user" at bounding box center [543, 535] width 57 height 17
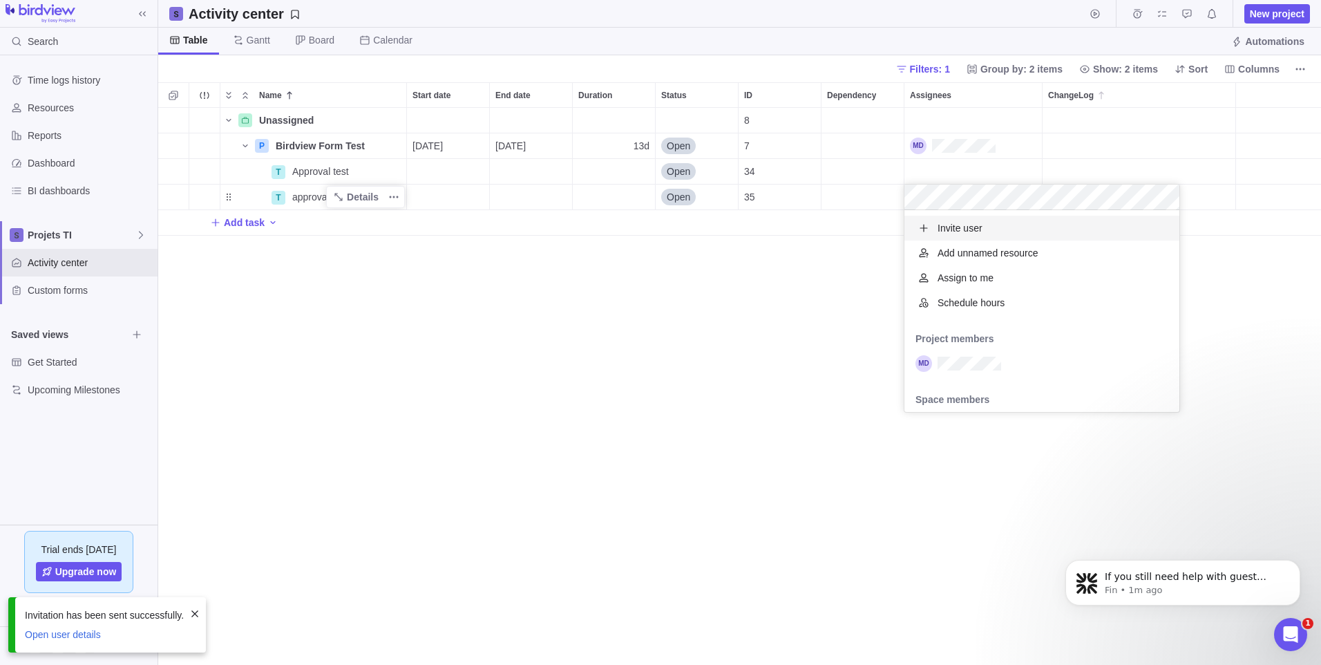
click at [818, 425] on div "Name Start date End date Duration Status ID Dependency Assignees ChangeLog Unas…" at bounding box center [739, 373] width 1163 height 582
